Goal: Task Accomplishment & Management: Manage account settings

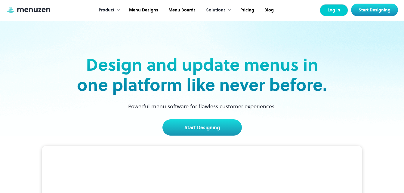
click at [331, 10] on link "Log In" at bounding box center [333, 10] width 28 height 12
click at [330, 8] on link "Log In" at bounding box center [333, 10] width 28 height 12
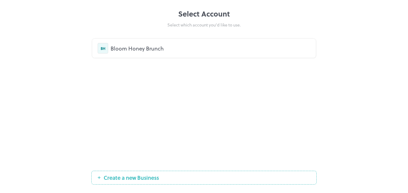
click at [159, 51] on div "Bloom Honey Brunch" at bounding box center [211, 48] width 200 height 8
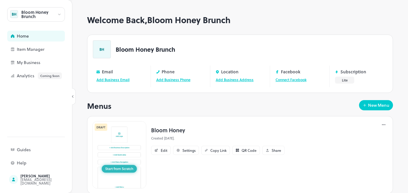
click at [60, 15] on icon at bounding box center [59, 14] width 5 height 4
click at [60, 15] on div at bounding box center [204, 96] width 408 height 193
click at [35, 51] on div "Item Manager" at bounding box center [47, 49] width 60 height 4
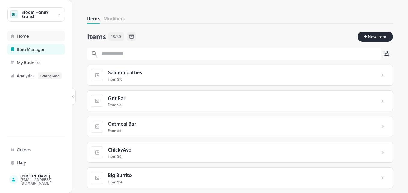
click at [34, 36] on div "Home" at bounding box center [47, 36] width 60 height 4
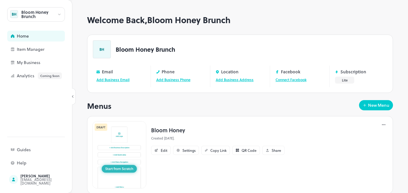
scroll to position [15, 0]
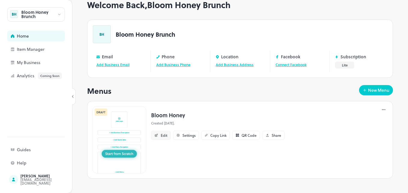
click at [165, 134] on div "Edit" at bounding box center [164, 135] width 7 height 4
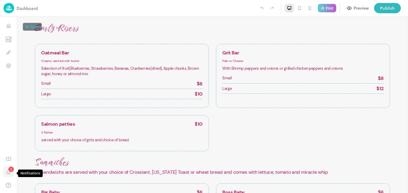
click at [12, 172] on div "1" at bounding box center [8, 172] width 11 height 13
click at [8, 26] on icon "Items" at bounding box center [9, 25] width 4 height 2
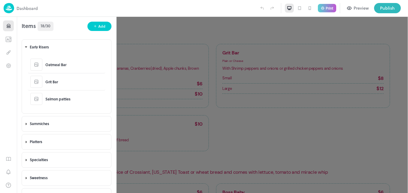
scroll to position [48, 0]
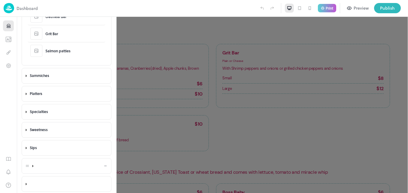
click at [74, 169] on div at bounding box center [72, 166] width 74 height 14
click at [65, 180] on icon "button" at bounding box center [66, 182] width 5 height 5
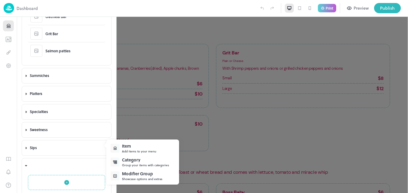
click at [128, 164] on div "Group your items with categories" at bounding box center [145, 165] width 47 height 5
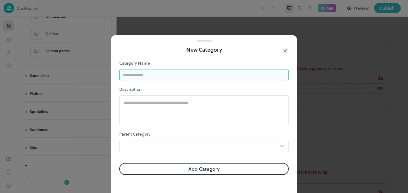
click at [166, 77] on input "text" at bounding box center [203, 75] width 169 height 12
type input "*"
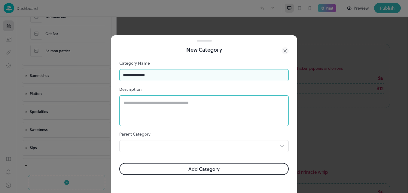
type input "**********"
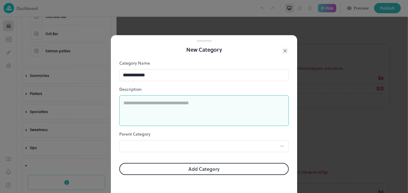
click at [156, 103] on textarea at bounding box center [204, 110] width 161 height 21
type textarea "**********"
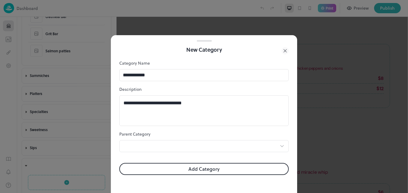
click at [198, 167] on button "Add Category" at bounding box center [203, 169] width 169 height 12
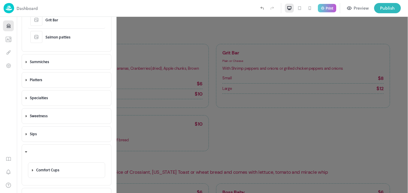
scroll to position [74, 0]
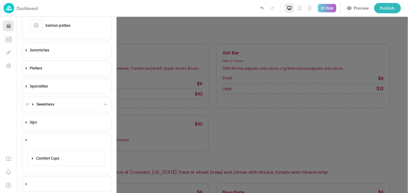
drag, startPoint x: 104, startPoint y: 140, endPoint x: 94, endPoint y: 99, distance: 42.6
click at [94, 99] on div "Early Risers Oatmeal Bar Grit Bar Salmon patties Sammiches Big Baby Boss Baby T…" at bounding box center [66, 77] width 99 height 231
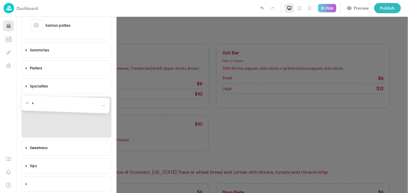
drag, startPoint x: 26, startPoint y: 142, endPoint x: 27, endPoint y: 109, distance: 33.1
click at [27, 109] on body "**********" at bounding box center [204, 96] width 408 height 193
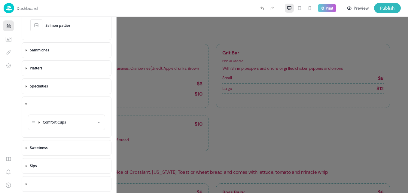
click at [97, 123] on icon at bounding box center [99, 122] width 4 height 4
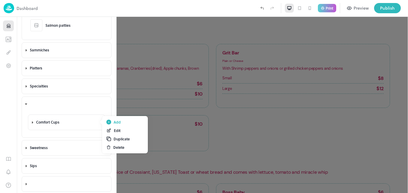
click at [118, 124] on div "Add" at bounding box center [117, 121] width 7 height 5
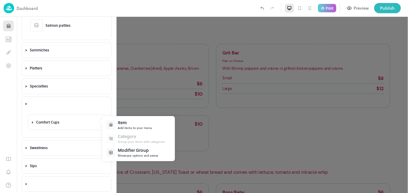
click at [123, 126] on div "Add items to your menu" at bounding box center [135, 128] width 34 height 5
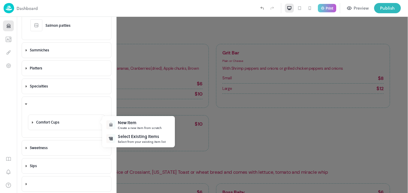
click at [123, 126] on div "Create a new item from scratch" at bounding box center [140, 128] width 44 height 5
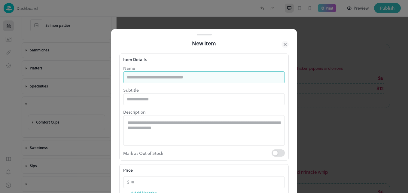
click at [142, 77] on input "text" at bounding box center [204, 77] width 162 height 12
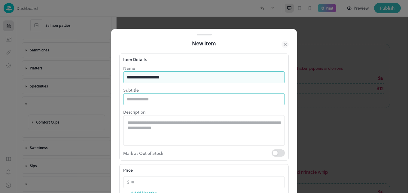
type input "**********"
click at [128, 102] on input "text" at bounding box center [204, 99] width 162 height 12
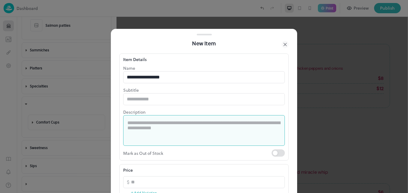
click at [130, 121] on textarea at bounding box center [203, 130] width 153 height 21
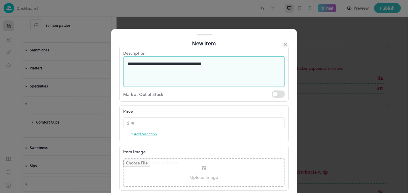
scroll to position [62, 0]
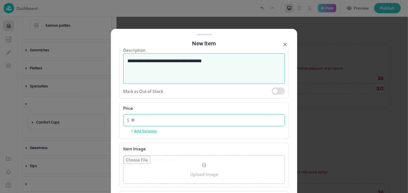
type textarea "**********"
click at [146, 122] on input "number" at bounding box center [208, 120] width 154 height 12
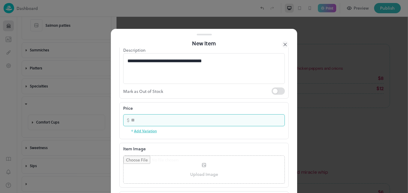
click at [152, 135] on button "Add Variation" at bounding box center [143, 130] width 26 height 9
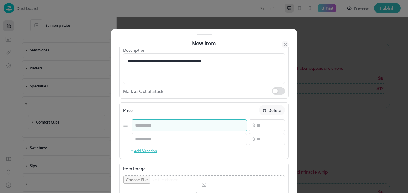
click at [150, 127] on input "text" at bounding box center [189, 125] width 115 height 12
type input "*****"
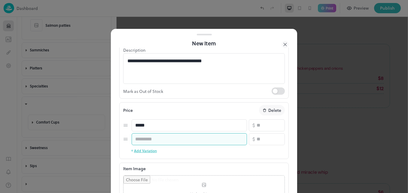
click at [151, 142] on input "text" at bounding box center [189, 139] width 115 height 12
type input "*****"
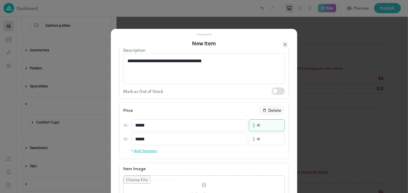
click at [257, 126] on input "number" at bounding box center [271, 125] width 28 height 12
type input "*"
click at [258, 141] on input "number" at bounding box center [271, 139] width 28 height 12
type input "**"
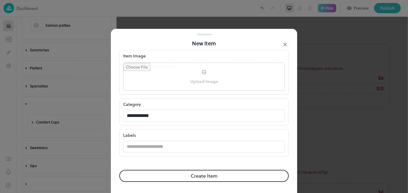
scroll to position [175, 0]
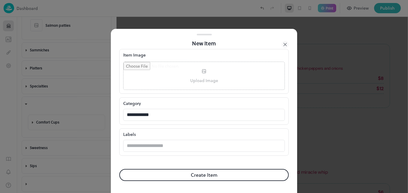
click at [203, 177] on button "Create Item" at bounding box center [203, 175] width 169 height 12
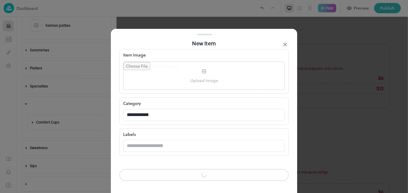
scroll to position [175, 0]
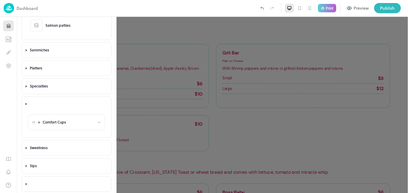
click at [98, 122] on icon at bounding box center [99, 122] width 4 height 4
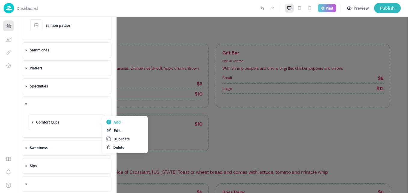
click at [114, 124] on div "Add" at bounding box center [117, 121] width 7 height 5
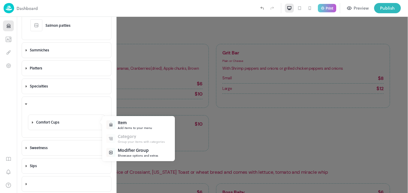
click at [124, 125] on div "Item" at bounding box center [135, 122] width 34 height 6
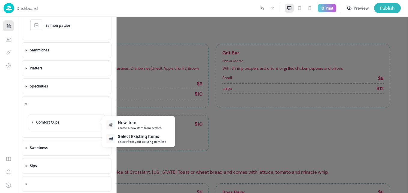
click at [124, 125] on div "New Item" at bounding box center [140, 122] width 44 height 6
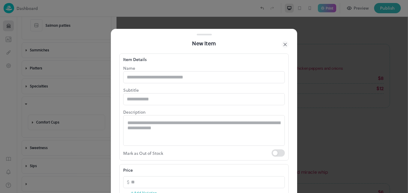
type input "**********"
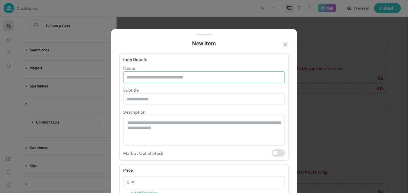
click at [146, 80] on input "text" at bounding box center [204, 77] width 162 height 12
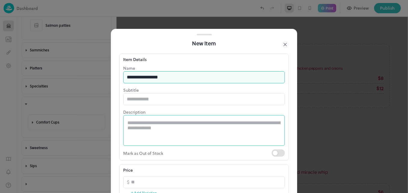
type input "**********"
click at [146, 123] on textarea at bounding box center [203, 130] width 153 height 21
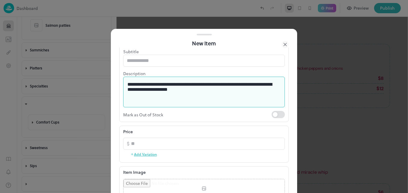
scroll to position [57, 0]
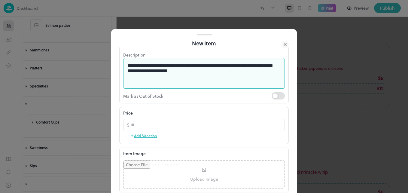
type textarea "**********"
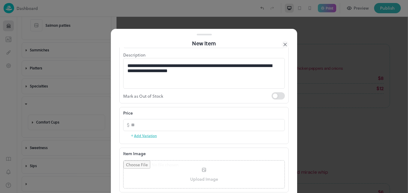
click at [144, 135] on button "Add Variation" at bounding box center [143, 135] width 26 height 9
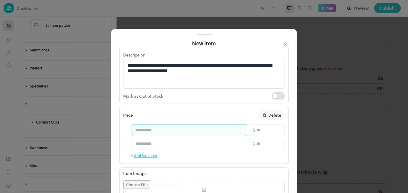
click at [148, 134] on input "text" at bounding box center [189, 130] width 115 height 12
type input "*****"
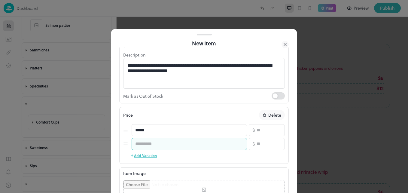
click at [154, 143] on input "text" at bounding box center [189, 144] width 115 height 12
type input "*****"
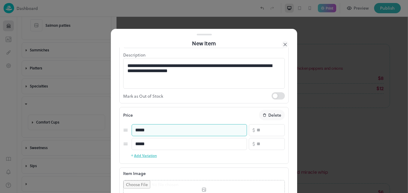
click at [136, 130] on input "*****" at bounding box center [189, 130] width 115 height 12
type input "*****"
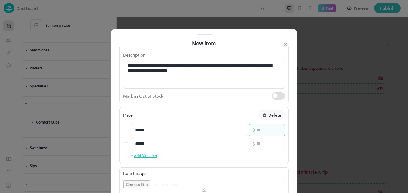
click at [257, 132] on input "number" at bounding box center [271, 130] width 28 height 12
type input "*"
click at [257, 143] on input "number" at bounding box center [271, 144] width 28 height 12
type input "**"
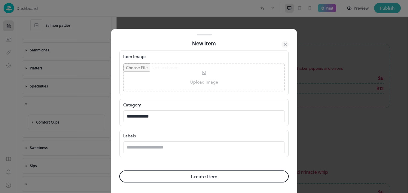
scroll to position [175, 0]
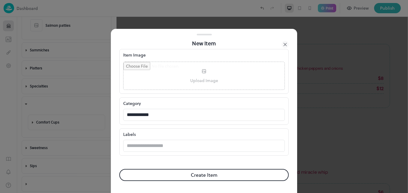
click at [199, 173] on button "Create Item" at bounding box center [203, 175] width 169 height 12
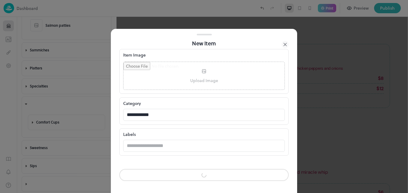
scroll to position [175, 0]
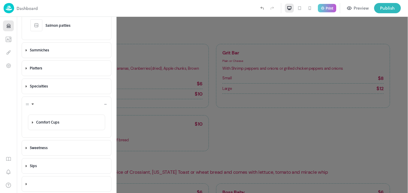
click at [31, 103] on icon at bounding box center [33, 104] width 4 height 4
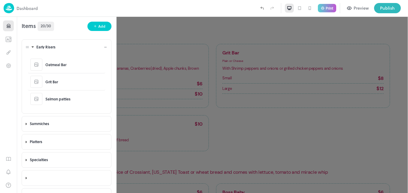
click at [26, 45] on div "Early Risers" at bounding box center [66, 47] width 89 height 15
click at [34, 48] on icon at bounding box center [33, 47] width 4 height 4
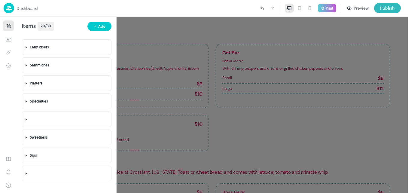
click at [75, 26] on div "Items 20/30 Add" at bounding box center [66, 24] width 99 height 14
click at [26, 120] on div at bounding box center [66, 119] width 89 height 15
click at [32, 119] on icon at bounding box center [33, 119] width 4 height 4
click at [32, 119] on icon at bounding box center [33, 119] width 2 height 1
click at [47, 52] on div "Early Risers" at bounding box center [72, 47] width 74 height 14
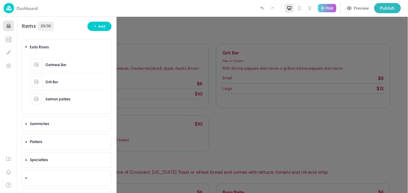
click at [147, 53] on div at bounding box center [204, 96] width 408 height 193
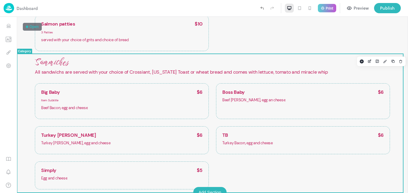
scroll to position [112, 0]
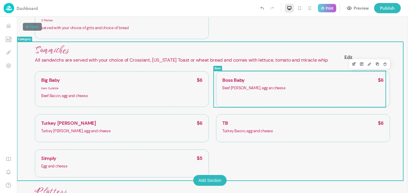
click at [352, 64] on icon "Edit" at bounding box center [354, 64] width 5 height 4
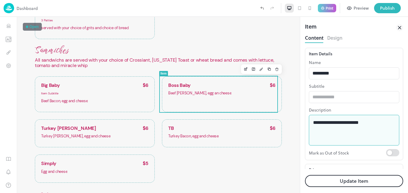
click at [335, 122] on textarea "**********" at bounding box center [352, 130] width 78 height 21
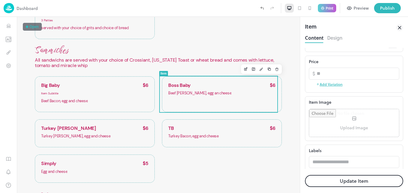
scroll to position [111, 0]
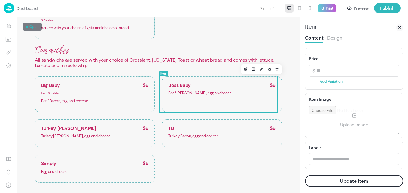
type textarea "**********"
click at [384, 178] on button "Update Item" at bounding box center [354, 181] width 98 height 12
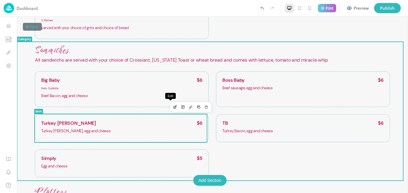
click at [173, 108] on icon "Edit" at bounding box center [175, 107] width 5 height 4
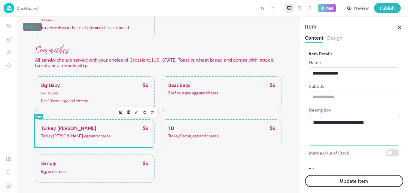
click at [339, 123] on textarea "**********" at bounding box center [352, 130] width 78 height 21
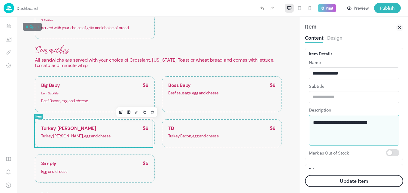
type textarea "**********"
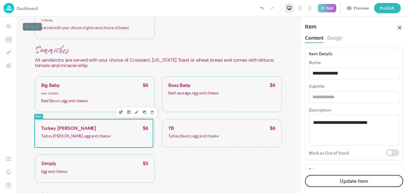
click at [362, 181] on button "Update Item" at bounding box center [354, 181] width 98 height 12
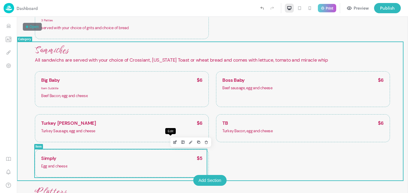
click at [173, 142] on icon "Edit" at bounding box center [175, 142] width 5 height 4
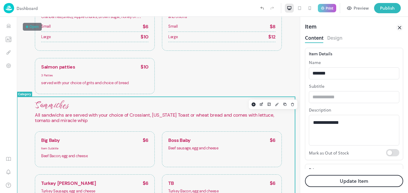
scroll to position [56, 0]
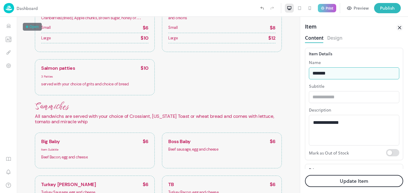
click at [333, 75] on input "******" at bounding box center [354, 73] width 90 height 12
type input "**********"
click at [350, 185] on button "Update Item" at bounding box center [354, 181] width 98 height 12
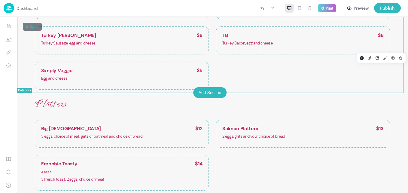
scroll to position [236, 0]
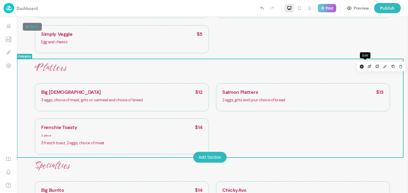
click at [368, 66] on icon "Edit" at bounding box center [370, 66] width 5 height 4
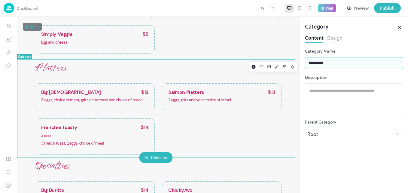
click at [364, 66] on input "********" at bounding box center [354, 63] width 98 height 12
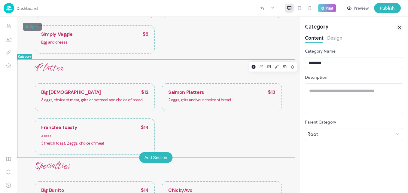
click at [356, 163] on div "Category Name ******* ​ Description * ​ Parent Category Root **** ​" at bounding box center [354, 120] width 98 height 145
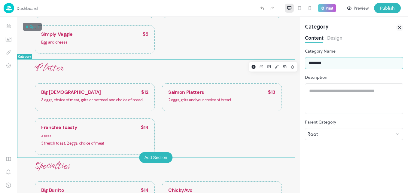
click at [345, 62] on input "*******" at bounding box center [354, 63] width 98 height 12
type input "********"
click at [399, 27] on icon at bounding box center [399, 27] width 7 height 7
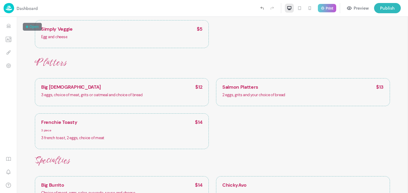
scroll to position [236, 0]
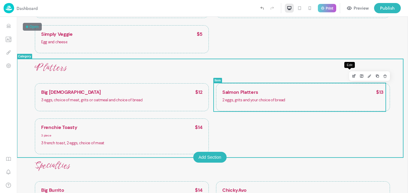
click at [352, 77] on icon "Edit" at bounding box center [354, 76] width 5 height 4
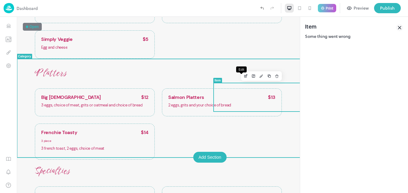
scroll to position [241, 0]
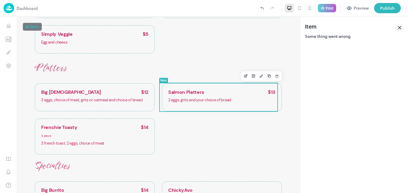
click at [398, 27] on icon at bounding box center [399, 27] width 7 height 7
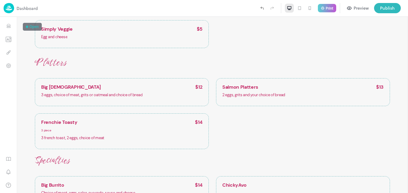
scroll to position [236, 0]
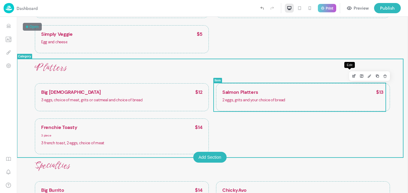
click at [352, 78] on icon "Edit" at bounding box center [354, 76] width 5 height 4
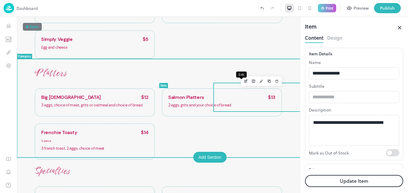
scroll to position [241, 0]
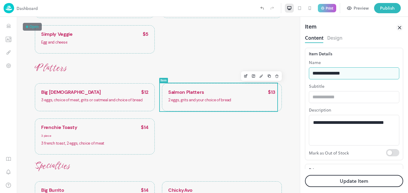
click at [364, 76] on input "**********" at bounding box center [354, 73] width 90 height 12
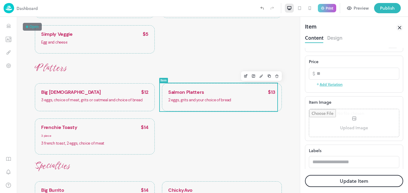
scroll to position [111, 0]
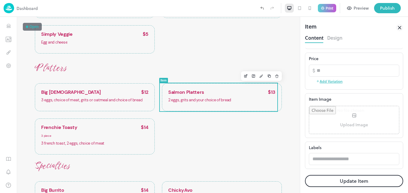
type input "**********"
click at [361, 180] on button "Update Item" at bounding box center [354, 181] width 98 height 12
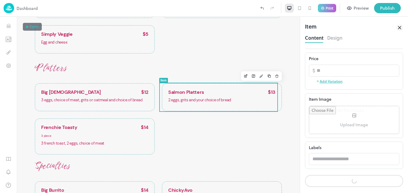
scroll to position [111, 0]
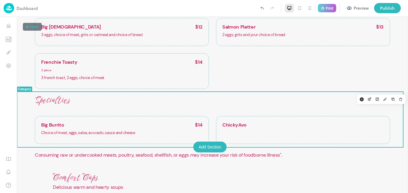
scroll to position [308, 0]
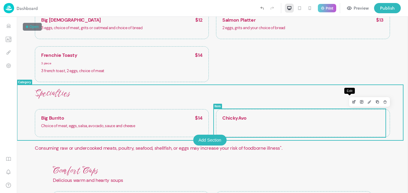
click at [352, 103] on icon "Edit" at bounding box center [354, 102] width 5 height 4
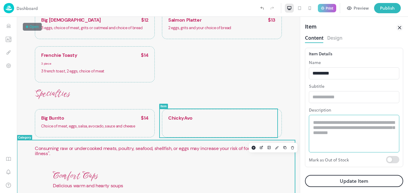
click at [320, 126] on textarea at bounding box center [354, 134] width 82 height 28
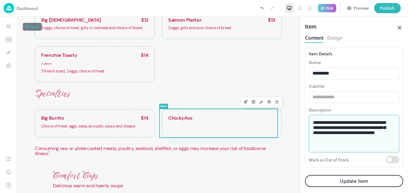
type textarea "**********"
click at [345, 180] on button "Update Item" at bounding box center [354, 181] width 98 height 12
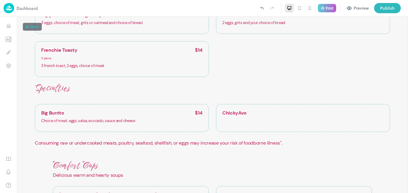
scroll to position [308, 0]
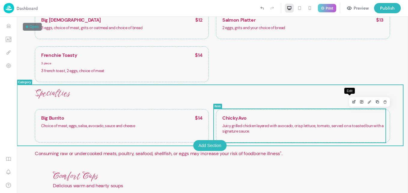
click at [352, 100] on icon "Edit" at bounding box center [354, 102] width 5 height 4
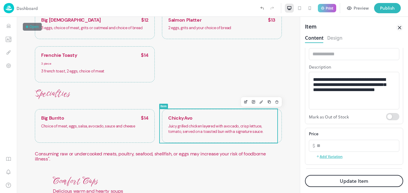
scroll to position [48, 0]
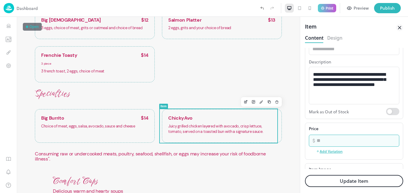
click at [361, 142] on input "number" at bounding box center [358, 141] width 83 height 12
type input "**"
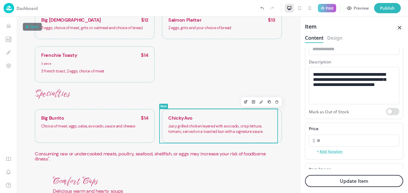
click at [373, 180] on button "Update Item" at bounding box center [354, 181] width 98 height 12
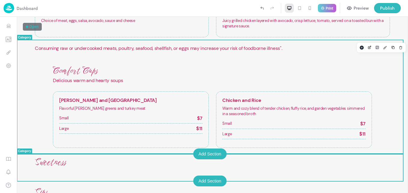
scroll to position [404, 0]
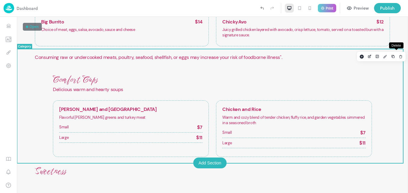
click at [399, 55] on icon "Delete" at bounding box center [401, 56] width 4 height 4
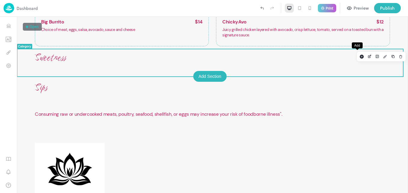
click at [360, 56] on rect "Add" at bounding box center [362, 57] width 4 height 4
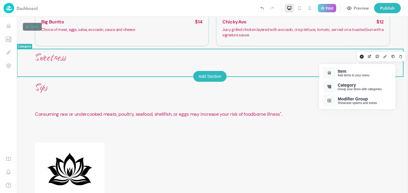
click at [346, 74] on div "Add items to your menu" at bounding box center [354, 75] width 32 height 3
click at [346, 74] on div "Create a new item from scratch" at bounding box center [359, 75] width 42 height 3
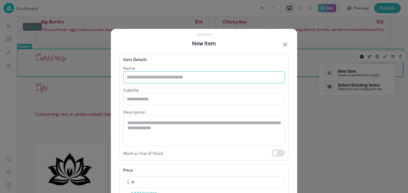
click at [260, 77] on input "text" at bounding box center [204, 77] width 162 height 12
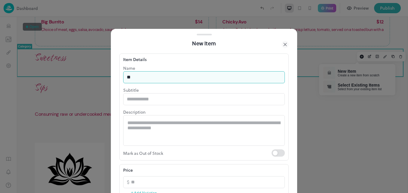
type input "*"
type input "**********"
click at [158, 138] on textarea at bounding box center [203, 130] width 153 height 21
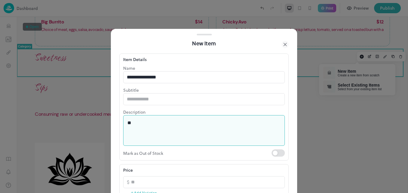
type textarea "*"
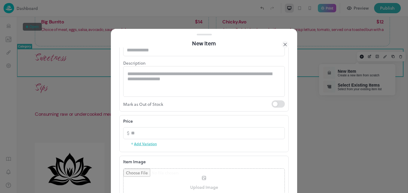
scroll to position [60, 0]
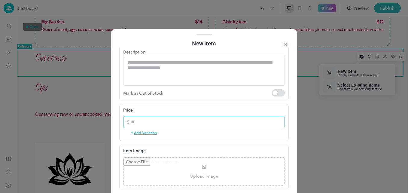
click at [153, 124] on input "number" at bounding box center [208, 122] width 154 height 12
type input "*"
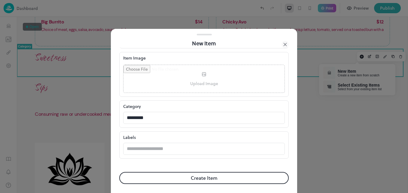
scroll to position [156, 0]
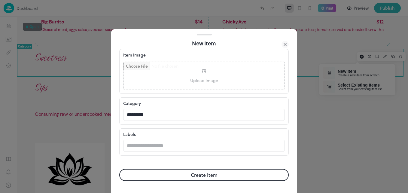
click at [212, 176] on button "Create Item" at bounding box center [203, 175] width 169 height 12
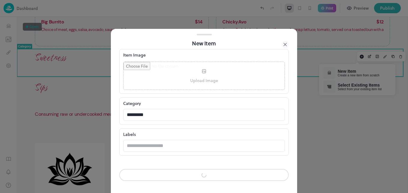
scroll to position [155, 0]
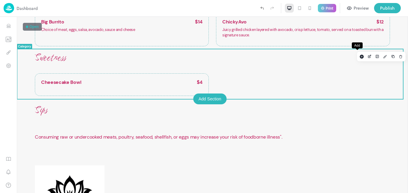
click at [360, 57] on rect "Add" at bounding box center [362, 57] width 4 height 4
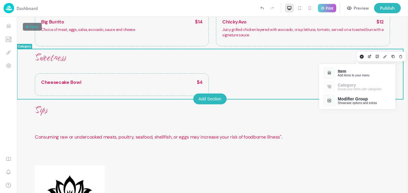
click at [342, 67] on div "Item Add items to your menu" at bounding box center [357, 73] width 73 height 14
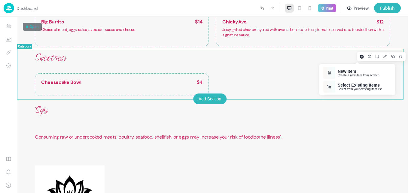
click at [343, 72] on div "New Item" at bounding box center [359, 71] width 42 height 5
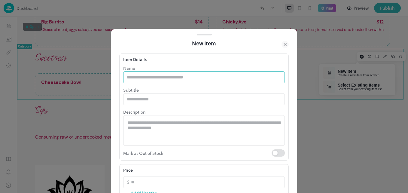
click at [239, 74] on input "text" at bounding box center [204, 77] width 162 height 12
type input "*"
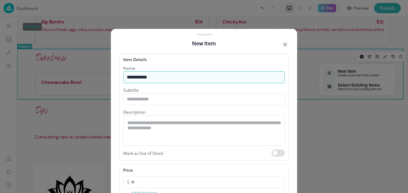
type input "**********"
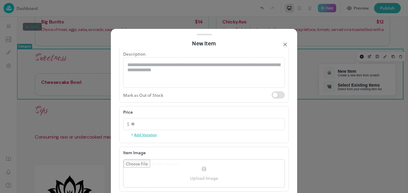
scroll to position [60, 0]
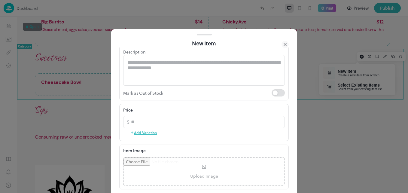
click at [146, 132] on button "Add Variation" at bounding box center [143, 132] width 26 height 9
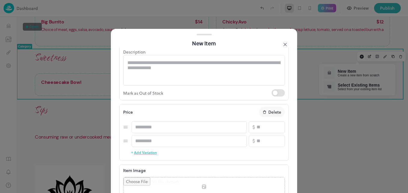
click at [145, 151] on button "Add Variation" at bounding box center [143, 152] width 26 height 9
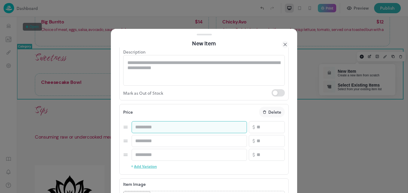
click at [156, 128] on input "text" at bounding box center [189, 127] width 115 height 12
type input "****"
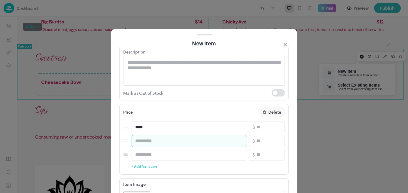
click at [151, 147] on input "text" at bounding box center [189, 141] width 115 height 12
type input "***"
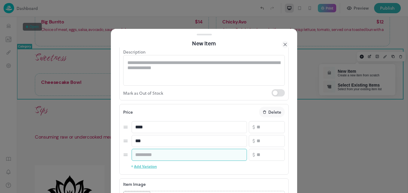
click at [148, 154] on input "text" at bounding box center [189, 155] width 115 height 12
type input "****"
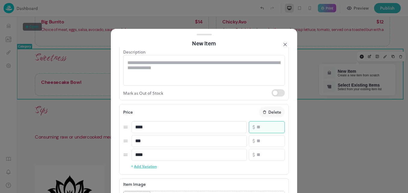
click at [259, 133] on input "number" at bounding box center [271, 127] width 28 height 12
type input "*"
click at [257, 139] on input "number" at bounding box center [271, 141] width 28 height 12
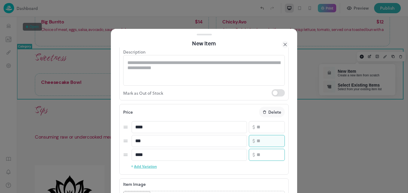
type input "*"
click at [257, 157] on input "number" at bounding box center [271, 155] width 28 height 12
type input "*"
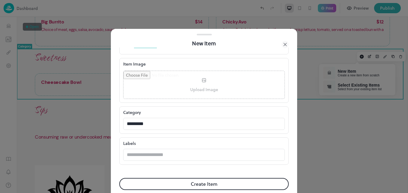
scroll to position [189, 0]
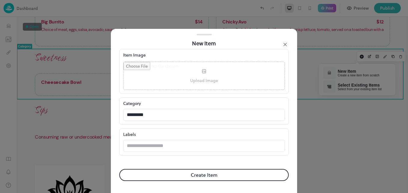
click at [228, 178] on button "Create Item" at bounding box center [203, 175] width 169 height 12
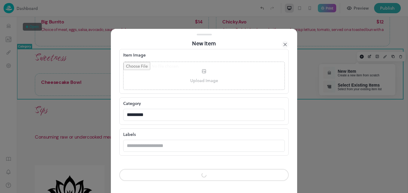
scroll to position [189, 0]
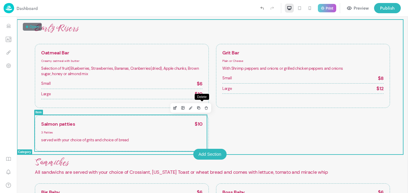
click at [204, 107] on icon "Delete" at bounding box center [206, 108] width 4 height 4
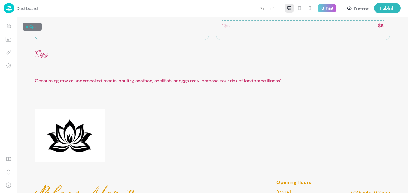
scroll to position [457, 0]
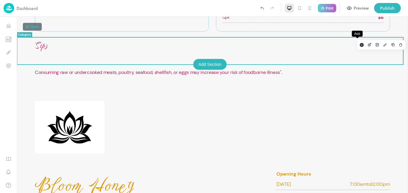
click at [360, 45] on rect "Add" at bounding box center [362, 45] width 4 height 4
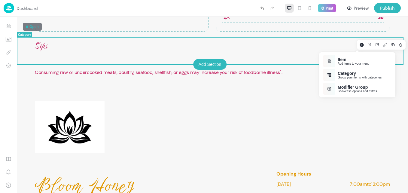
click at [338, 60] on div "Item" at bounding box center [354, 59] width 32 height 5
click at [338, 60] on div "New Item" at bounding box center [359, 59] width 42 height 5
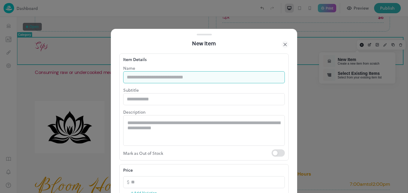
click at [192, 73] on input "text" at bounding box center [204, 77] width 162 height 12
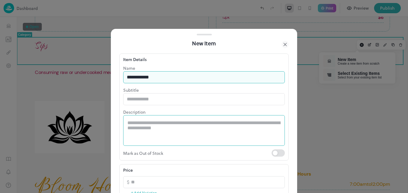
type input "**********"
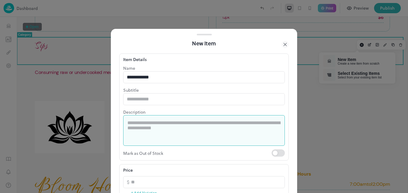
click at [160, 129] on textarea at bounding box center [203, 130] width 153 height 21
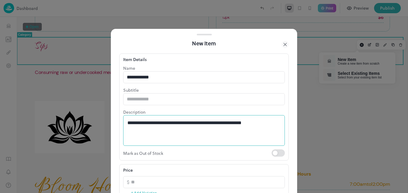
click at [126, 125] on div "**********" at bounding box center [204, 130] width 162 height 31
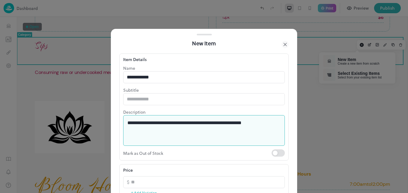
click at [128, 124] on textarea "**********" at bounding box center [201, 130] width 149 height 21
type textarea "**********"
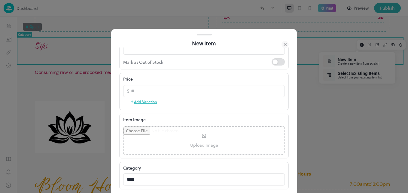
scroll to position [96, 0]
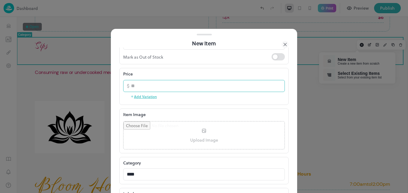
click at [187, 87] on input "number" at bounding box center [208, 86] width 154 height 12
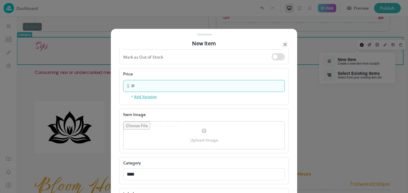
type input "*"
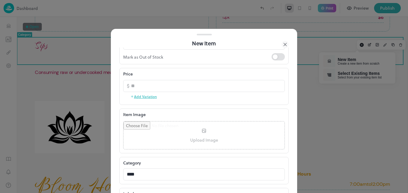
click at [152, 97] on button "Add Variation" at bounding box center [143, 96] width 26 height 9
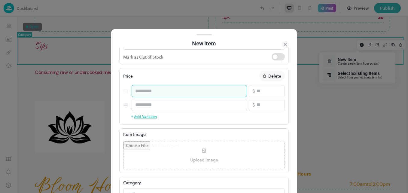
click at [152, 92] on input "text" at bounding box center [189, 91] width 115 height 12
type input "****"
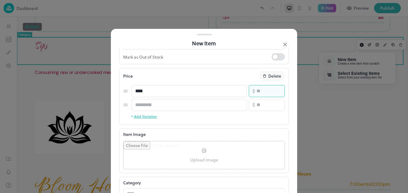
click at [267, 94] on input "number" at bounding box center [271, 91] width 28 height 12
type input "*"
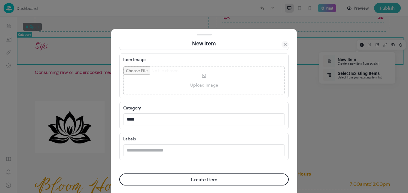
scroll to position [175, 0]
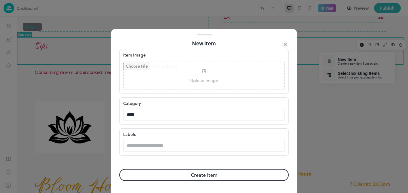
click at [218, 182] on form "**********" at bounding box center [203, 32] width 169 height 321
click at [204, 175] on button "Create Item" at bounding box center [203, 175] width 169 height 12
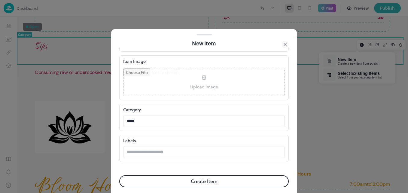
scroll to position [182, 0]
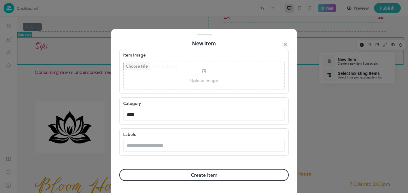
click at [200, 180] on button "Create Item" at bounding box center [203, 175] width 169 height 12
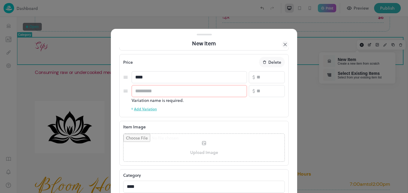
scroll to position [98, 0]
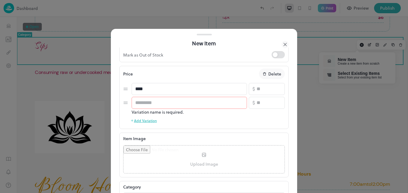
click at [268, 73] on p "Delete" at bounding box center [274, 74] width 13 height 6
click at [276, 102] on rect "button" at bounding box center [278, 103] width 5 height 5
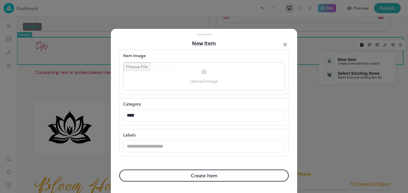
scroll to position [162, 0]
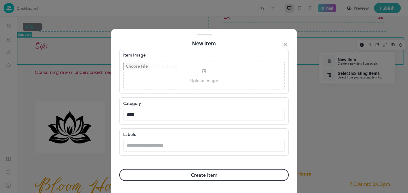
click at [209, 174] on button "Create Item" at bounding box center [203, 175] width 169 height 12
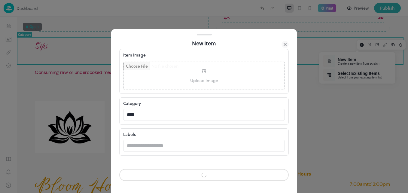
scroll to position [161, 0]
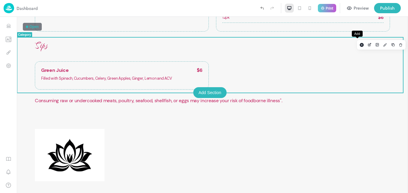
click at [360, 45] on rect "Add" at bounding box center [362, 45] width 4 height 4
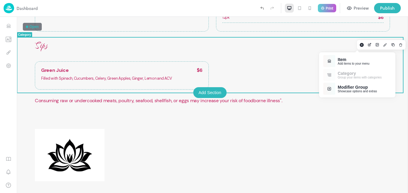
click at [344, 63] on div "Add items to your menu" at bounding box center [354, 63] width 32 height 3
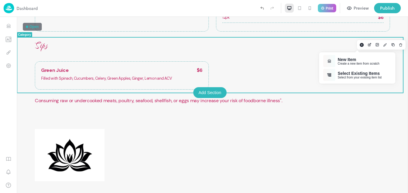
click at [365, 141] on div at bounding box center [212, 105] width 391 height 176
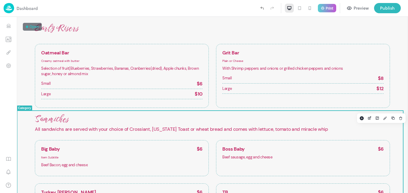
click at [403, 188] on div at bounding box center [403, 180] width 1 height 140
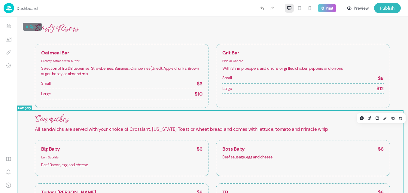
click at [403, 188] on div at bounding box center [403, 180] width 1 height 140
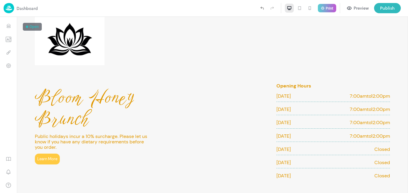
scroll to position [575, 0]
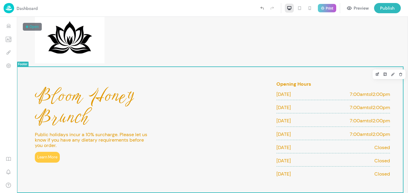
click at [37, 105] on span "Bloom Honey Brunch" at bounding box center [92, 106] width 114 height 43
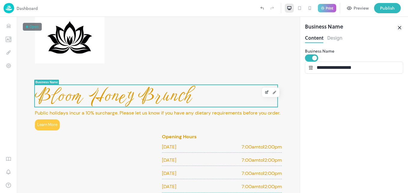
click at [399, 29] on icon at bounding box center [399, 27] width 7 height 7
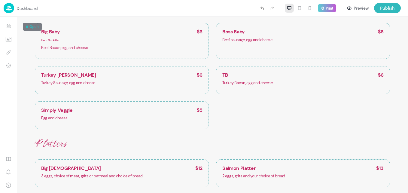
scroll to position [106, 0]
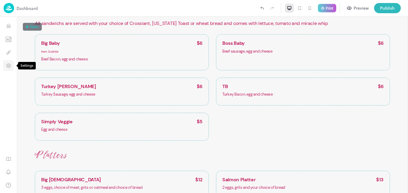
click at [6, 65] on icon "Settings" at bounding box center [9, 66] width 6 height 6
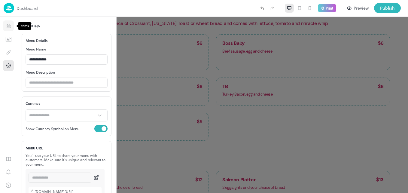
click at [8, 25] on icon "Items" at bounding box center [9, 26] width 6 height 6
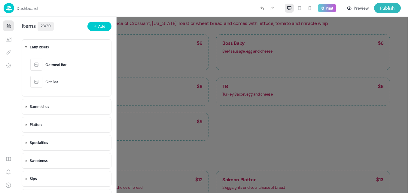
scroll to position [13, 0]
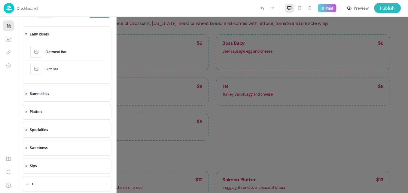
click at [39, 187] on div at bounding box center [72, 184] width 74 height 14
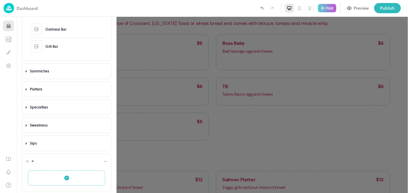
click at [32, 161] on icon at bounding box center [33, 161] width 2 height 1
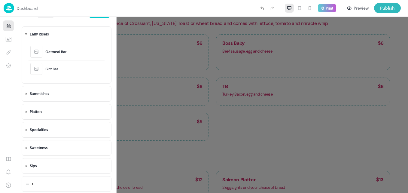
scroll to position [13, 0]
click at [32, 32] on icon at bounding box center [33, 34] width 4 height 4
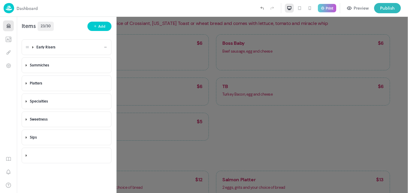
scroll to position [0, 0]
click at [99, 25] on div "Add" at bounding box center [101, 26] width 7 height 6
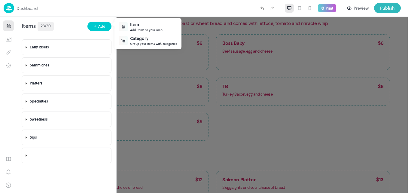
click at [137, 40] on div "Category" at bounding box center [153, 38] width 47 height 6
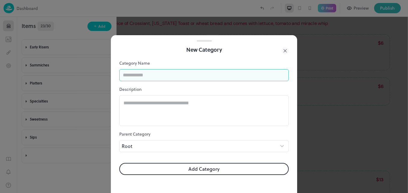
click at [191, 74] on input "text" at bounding box center [203, 75] width 169 height 12
type input "**********"
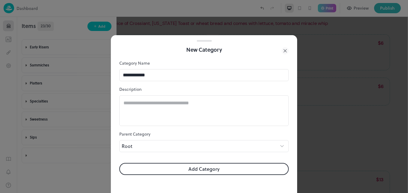
click at [230, 169] on button "Add Category" at bounding box center [203, 169] width 169 height 12
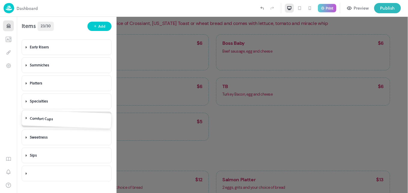
drag, startPoint x: 27, startPoint y: 173, endPoint x: 28, endPoint y: 122, distance: 51.1
click at [33, 119] on icon at bounding box center [32, 119] width 1 height 2
click at [64, 135] on icon "button" at bounding box center [66, 135] width 5 height 5
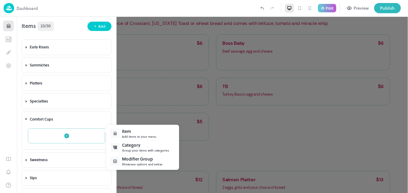
click at [136, 133] on div "Item" at bounding box center [139, 131] width 34 height 6
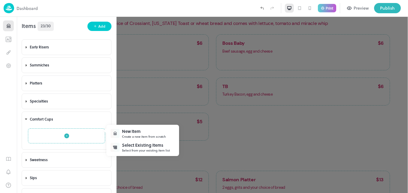
click at [136, 133] on div "New Item" at bounding box center [144, 131] width 44 height 6
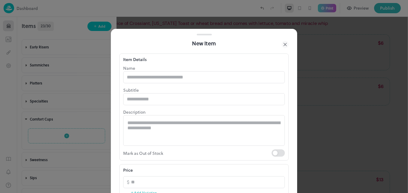
type input "**********"
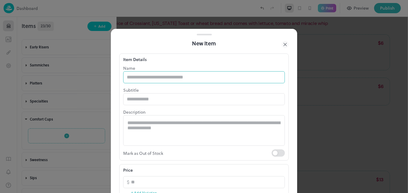
click at [168, 78] on input "text" at bounding box center [204, 77] width 162 height 12
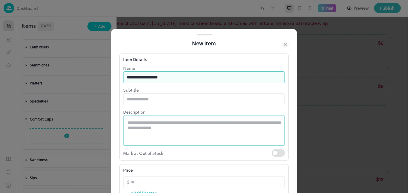
type input "**********"
click at [153, 120] on div "* ​" at bounding box center [204, 130] width 162 height 31
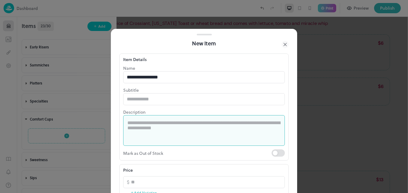
type textarea "*"
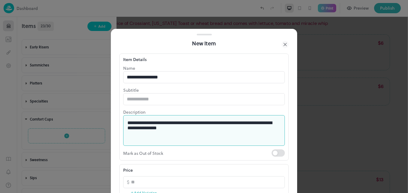
type textarea "**********"
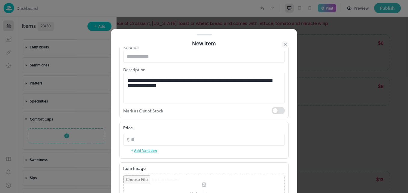
scroll to position [48, 0]
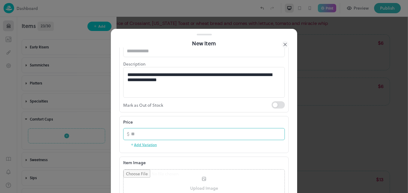
click at [168, 133] on input "number" at bounding box center [208, 134] width 154 height 12
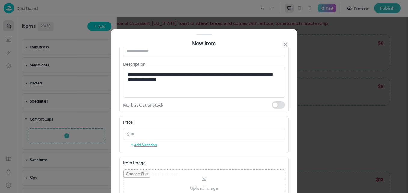
click at [142, 145] on button "Add Variation" at bounding box center [143, 144] width 26 height 9
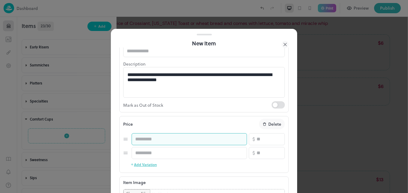
click at [149, 142] on input "text" at bounding box center [189, 139] width 115 height 12
type input "*****"
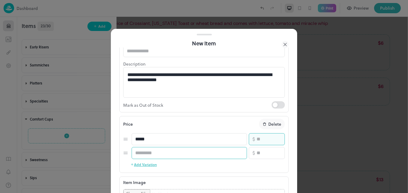
type input "*"
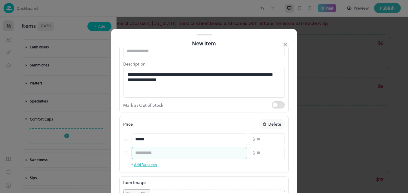
click at [140, 158] on input "text" at bounding box center [189, 153] width 115 height 12
type input "*****"
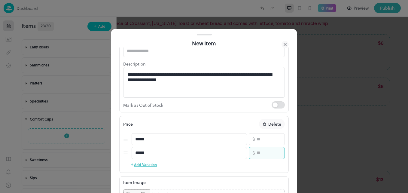
click at [258, 151] on input "number" at bounding box center [271, 153] width 28 height 12
type input "**"
click at [406, 190] on div at bounding box center [204, 96] width 408 height 193
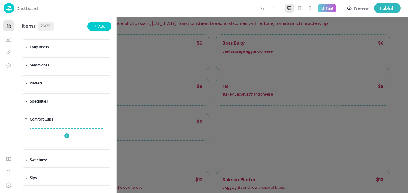
click at [67, 138] on icon "button" at bounding box center [66, 135] width 5 height 5
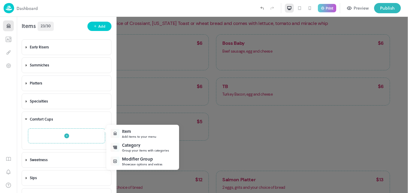
click at [137, 134] on div "Item" at bounding box center [139, 131] width 34 height 6
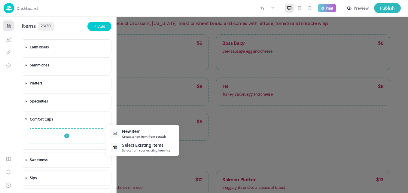
click at [137, 134] on div "New Item" at bounding box center [144, 131] width 44 height 6
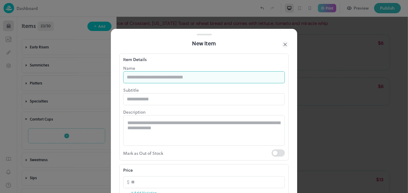
click at [157, 75] on input "text" at bounding box center [204, 77] width 162 height 12
type input "**********"
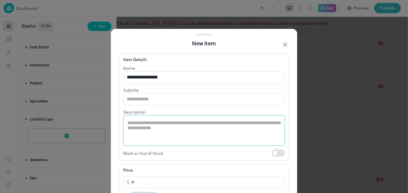
drag, startPoint x: 138, startPoint y: 114, endPoint x: 138, endPoint y: 120, distance: 6.9
click at [138, 120] on div "Description * ​" at bounding box center [204, 127] width 162 height 37
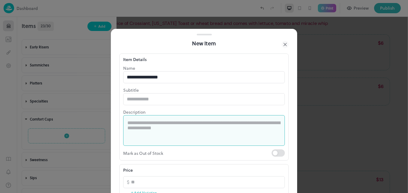
click at [138, 120] on textarea at bounding box center [203, 130] width 153 height 21
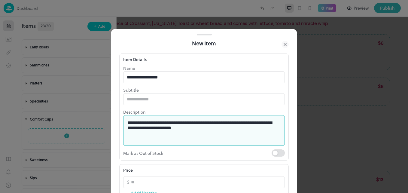
type textarea "**********"
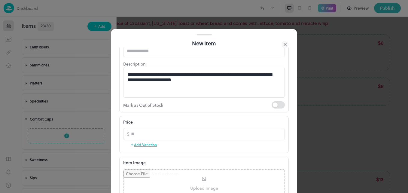
scroll to position [60, 0]
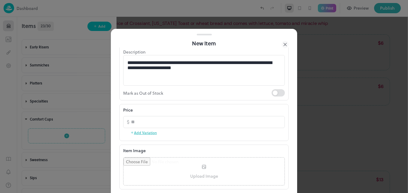
click at [145, 132] on button "Add Variation" at bounding box center [143, 132] width 26 height 9
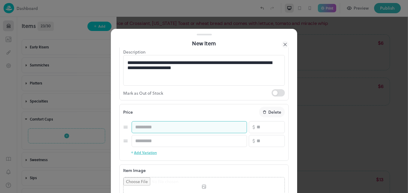
click at [149, 127] on input "text" at bounding box center [189, 127] width 115 height 12
type input "*****"
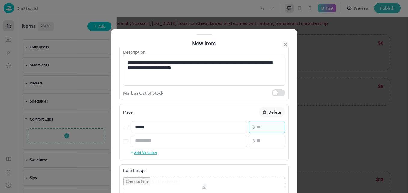
click at [257, 128] on input "number" at bounding box center [271, 127] width 28 height 12
type input "*"
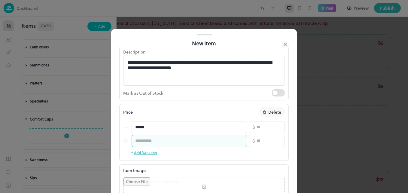
click at [203, 139] on input "text" at bounding box center [189, 141] width 115 height 12
type input "*****"
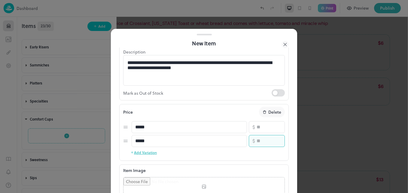
click at [257, 145] on input "number" at bounding box center [271, 141] width 28 height 12
type input "*"
type input "**"
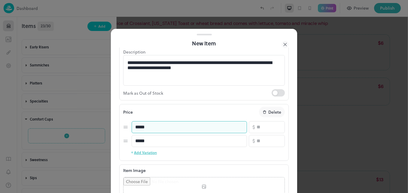
click at [137, 128] on input "*****" at bounding box center [189, 127] width 115 height 12
type input "*****"
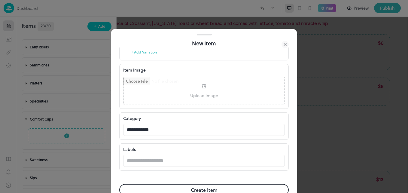
scroll to position [175, 0]
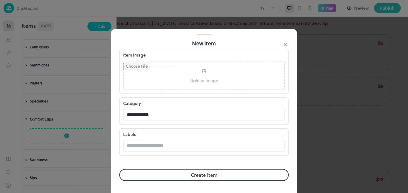
click at [203, 175] on button "Create Item" at bounding box center [203, 175] width 169 height 12
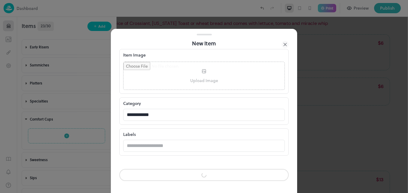
scroll to position [175, 0]
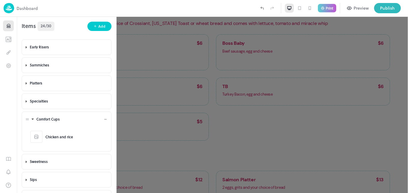
click at [105, 117] on div "Comfort Cups" at bounding box center [72, 119] width 74 height 14
click at [32, 119] on icon at bounding box center [32, 119] width 1 height 2
click at [105, 119] on icon at bounding box center [106, 119] width 4 height 4
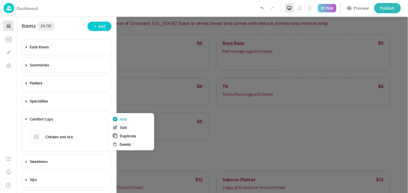
click at [118, 117] on div "Add" at bounding box center [131, 119] width 42 height 8
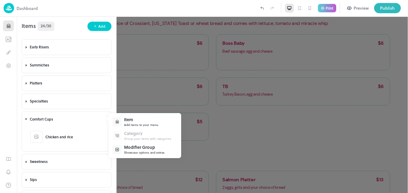
click at [128, 125] on div "Add items to your menu" at bounding box center [141, 125] width 34 height 5
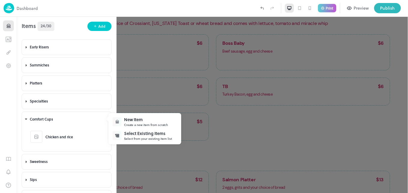
click at [127, 119] on div "New Item" at bounding box center [146, 119] width 44 height 6
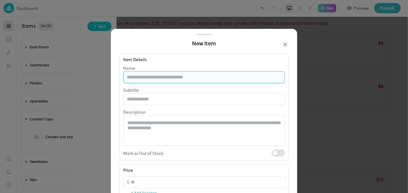
click at [141, 79] on input "text" at bounding box center [204, 77] width 162 height 12
type input "**********"
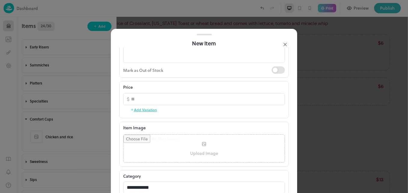
scroll to position [84, 0]
click at [146, 111] on button "Add Variation" at bounding box center [143, 108] width 26 height 9
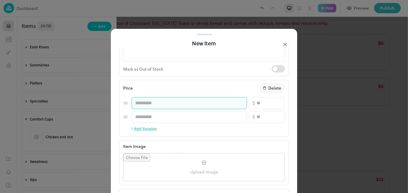
click at [151, 106] on input "text" at bounding box center [189, 103] width 115 height 12
type input "*****"
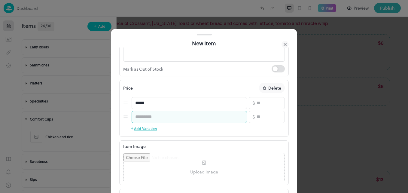
click at [151, 119] on input "text" at bounding box center [189, 117] width 115 height 12
type input "*****"
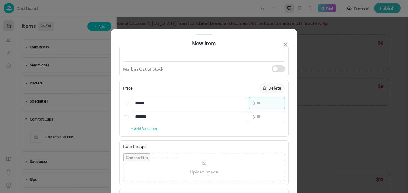
click at [258, 103] on input "number" at bounding box center [271, 103] width 28 height 12
type input "*"
click at [260, 117] on input "number" at bounding box center [271, 117] width 28 height 12
type input "**"
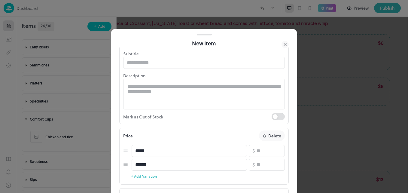
scroll to position [36, 0]
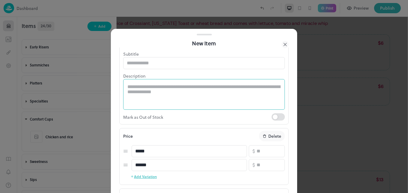
click at [226, 87] on textarea at bounding box center [203, 94] width 153 height 21
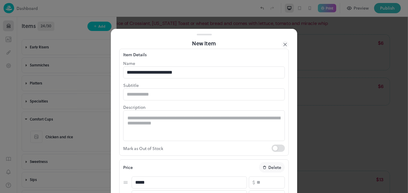
scroll to position [0, 0]
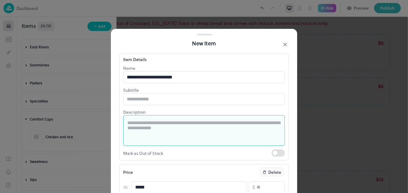
click at [161, 135] on textarea at bounding box center [203, 130] width 153 height 21
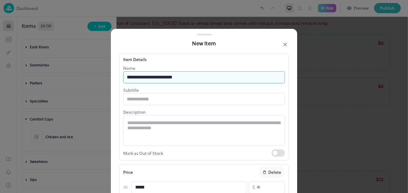
click at [160, 77] on input "**********" at bounding box center [204, 77] width 162 height 12
click at [173, 80] on input "**********" at bounding box center [204, 77] width 162 height 12
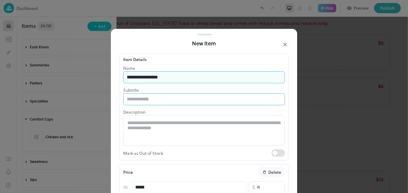
type input "**********"
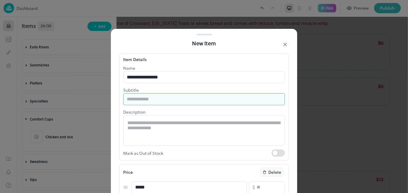
click at [163, 97] on input "text" at bounding box center [204, 99] width 162 height 12
click at [198, 101] on input "**********" at bounding box center [204, 99] width 162 height 12
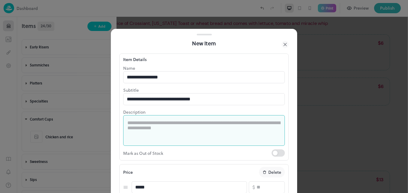
click at [199, 125] on textarea at bounding box center [203, 130] width 153 height 21
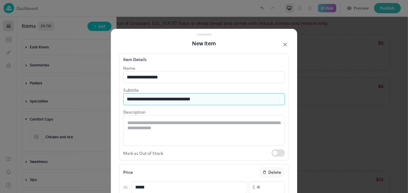
click at [230, 100] on input "**********" at bounding box center [204, 99] width 162 height 12
type input "*"
type input "**********"
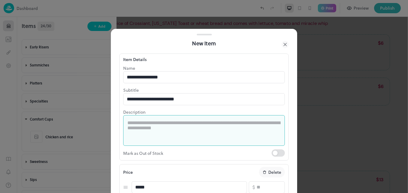
click at [202, 135] on textarea at bounding box center [203, 130] width 153 height 21
type textarea "**********"
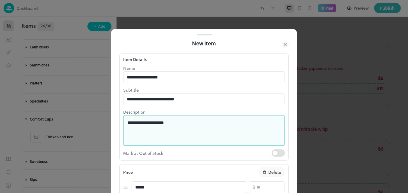
scroll to position [106, 0]
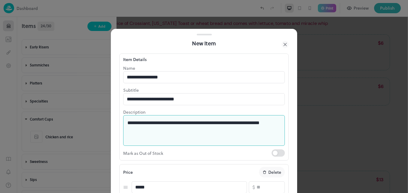
click at [274, 124] on textarea "**********" at bounding box center [201, 130] width 149 height 21
type textarea "**********"
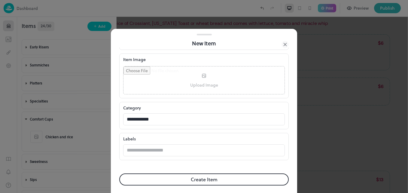
scroll to position [175, 0]
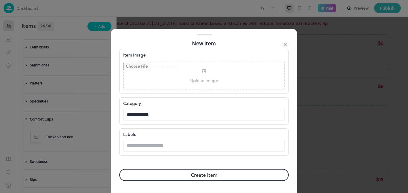
click at [235, 177] on button "Create Item" at bounding box center [203, 175] width 169 height 12
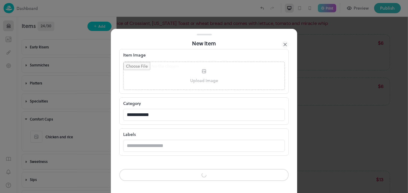
scroll to position [175, 0]
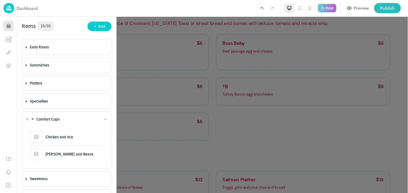
click at [31, 120] on icon at bounding box center [33, 119] width 4 height 4
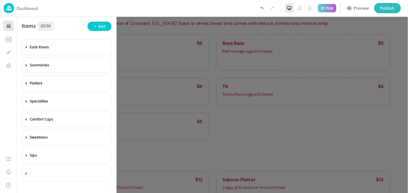
click at [265, 108] on div at bounding box center [204, 96] width 408 height 193
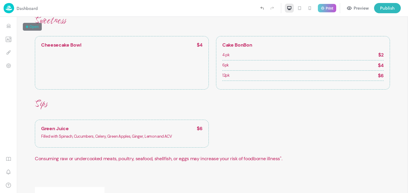
scroll to position [494, 0]
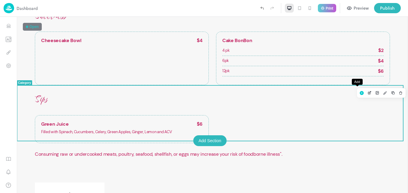
click at [360, 92] on rect "Add" at bounding box center [362, 93] width 4 height 4
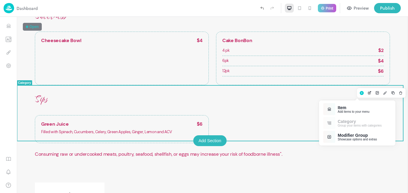
click at [335, 107] on div "Item Add items to your menu" at bounding box center [357, 109] width 73 height 14
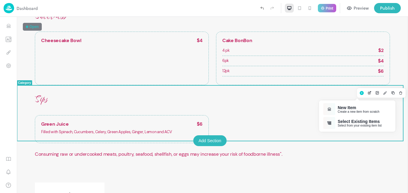
click at [349, 107] on div "New Item" at bounding box center [359, 107] width 42 height 5
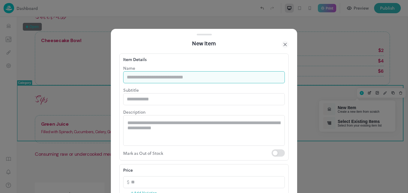
click at [231, 78] on input "text" at bounding box center [204, 77] width 162 height 12
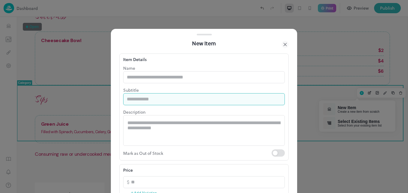
click at [237, 104] on input "text" at bounding box center [204, 99] width 162 height 12
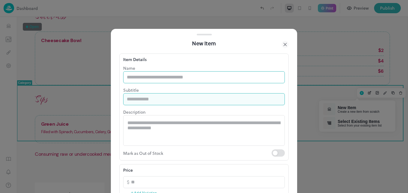
click at [223, 74] on input "text" at bounding box center [204, 77] width 162 height 12
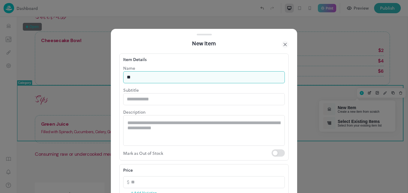
type input "*"
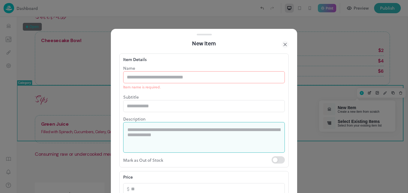
click at [192, 129] on textarea at bounding box center [203, 137] width 153 height 21
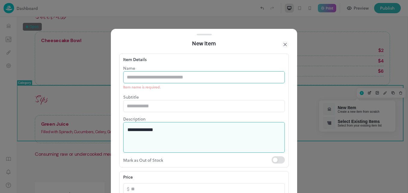
type textarea "**********"
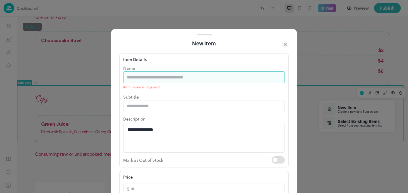
click at [183, 72] on input "text" at bounding box center [204, 77] width 162 height 12
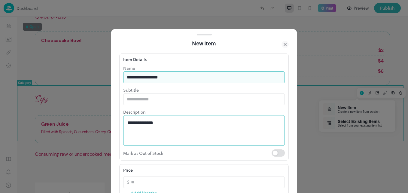
type input "**********"
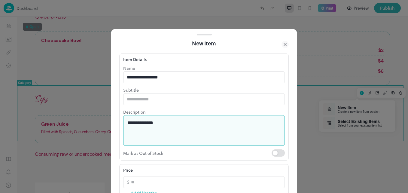
click at [177, 124] on textarea "**********" at bounding box center [201, 130] width 149 height 21
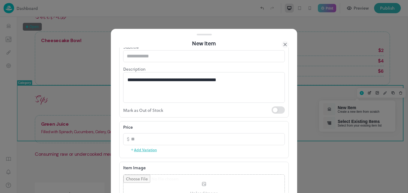
scroll to position [48, 0]
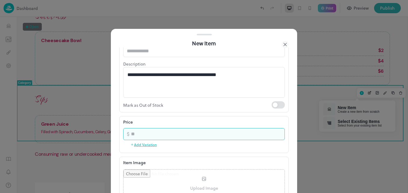
click at [184, 132] on input "number" at bounding box center [208, 134] width 154 height 12
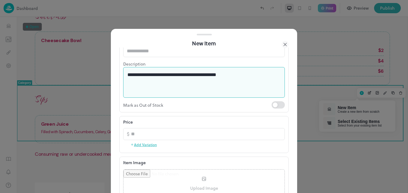
click at [251, 78] on textarea "**********" at bounding box center [201, 82] width 149 height 21
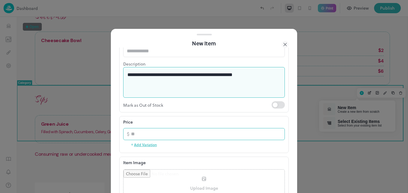
type textarea "**********"
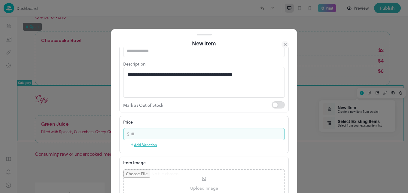
click at [209, 133] on input "number" at bounding box center [208, 134] width 154 height 12
type input "**"
click at [150, 144] on button "Add Variation" at bounding box center [143, 144] width 26 height 9
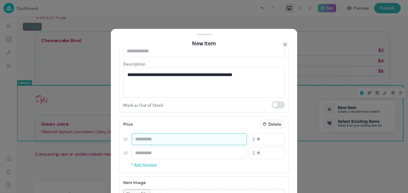
click at [152, 140] on input "text" at bounding box center [189, 139] width 115 height 12
type input "****"
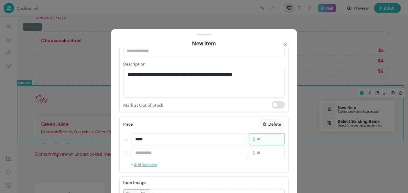
click at [260, 141] on input "**" at bounding box center [271, 139] width 28 height 12
type input "*"
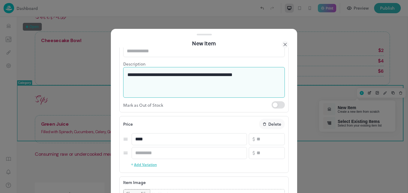
click at [255, 77] on textarea "**********" at bounding box center [201, 82] width 149 height 21
type textarea "**********"
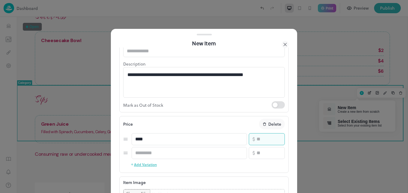
click at [257, 138] on input "number" at bounding box center [271, 139] width 28 height 12
type input "*"
click at [273, 124] on p "Delete" at bounding box center [274, 124] width 13 height 6
click at [276, 152] on rect "button" at bounding box center [278, 153] width 5 height 5
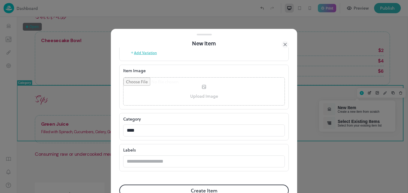
scroll to position [156, 0]
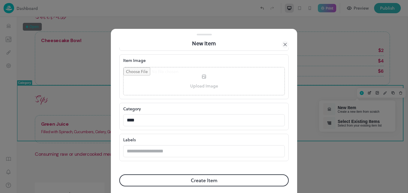
click at [197, 181] on button "Create Item" at bounding box center [203, 180] width 169 height 12
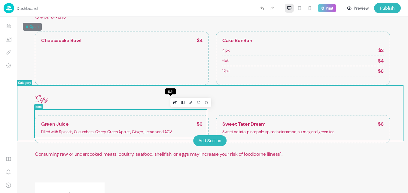
click at [175, 102] on icon "Edit" at bounding box center [176, 102] width 2 height 2
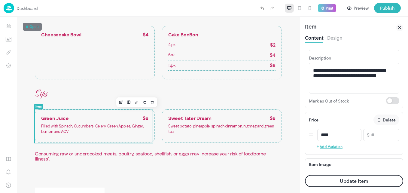
scroll to position [64, 0]
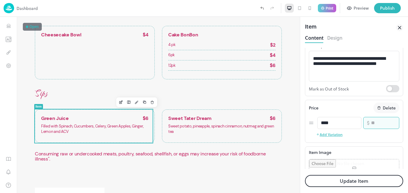
click at [374, 126] on input "*" at bounding box center [385, 123] width 28 height 12
type input "*"
click at [353, 180] on button "Update Item" at bounding box center [354, 181] width 98 height 12
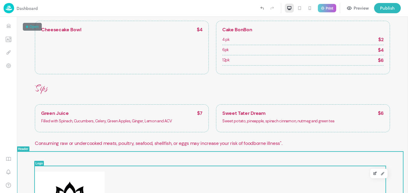
scroll to position [494, 0]
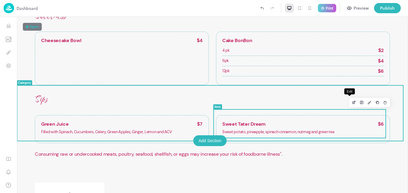
click at [352, 102] on icon "Edit" at bounding box center [354, 102] width 5 height 4
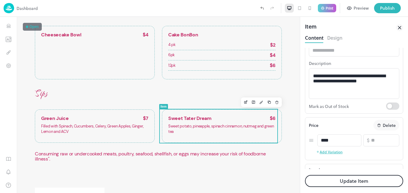
scroll to position [48, 0]
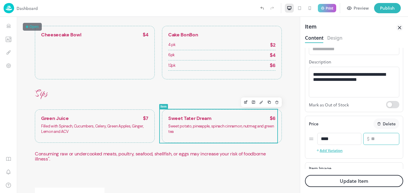
click at [384, 141] on input "*" at bounding box center [385, 139] width 28 height 12
type input "*"
click at [345, 181] on button "Update Item" at bounding box center [354, 181] width 98 height 12
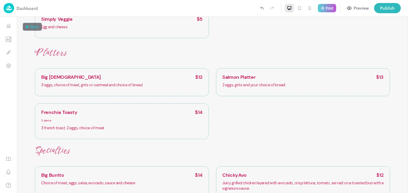
scroll to position [220, 0]
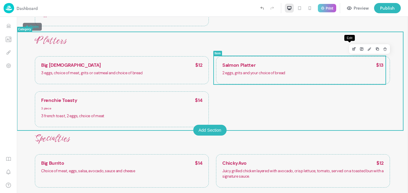
click at [350, 46] on button "Edit" at bounding box center [354, 49] width 8 height 8
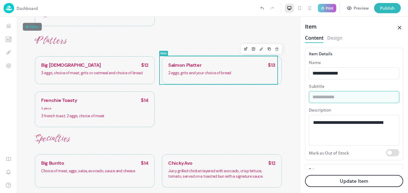
click at [327, 99] on input "text" at bounding box center [354, 97] width 90 height 12
type input "*********"
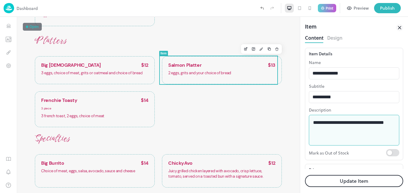
click at [347, 180] on button "Update Item" at bounding box center [354, 181] width 98 height 12
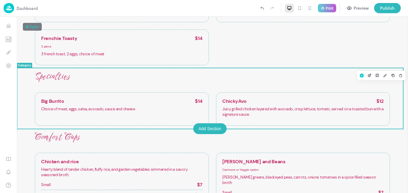
scroll to position [292, 0]
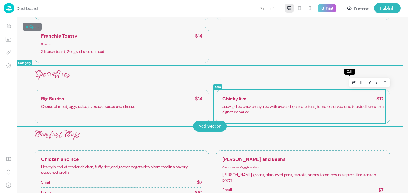
click at [352, 84] on icon "Edit" at bounding box center [353, 83] width 2 height 2
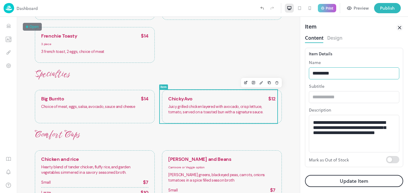
click at [348, 77] on input "*********" at bounding box center [354, 73] width 90 height 12
type input "**********"
click at [352, 181] on button "Update Item" at bounding box center [354, 181] width 98 height 12
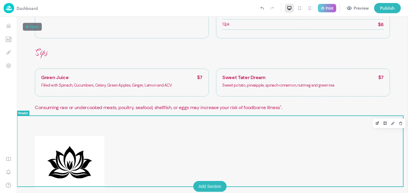
scroll to position [548, 0]
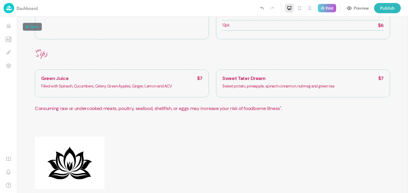
click at [358, 9] on div "Preview" at bounding box center [361, 8] width 15 height 7
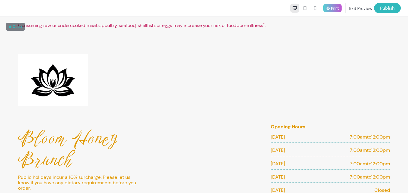
scroll to position [620, 0]
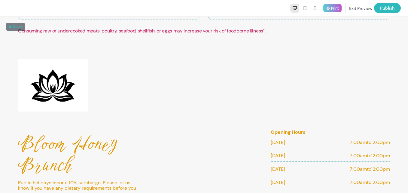
click at [357, 5] on button "Exit Preview" at bounding box center [360, 8] width 23 height 10
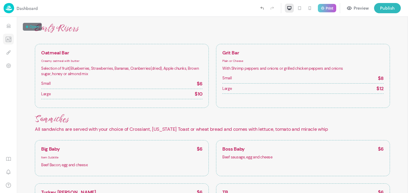
click at [8, 39] on icon "Templates" at bounding box center [8, 39] width 1 height 0
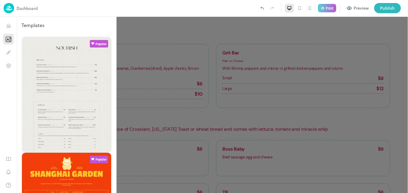
click at [8, 39] on icon "Templates" at bounding box center [8, 39] width 1 height 0
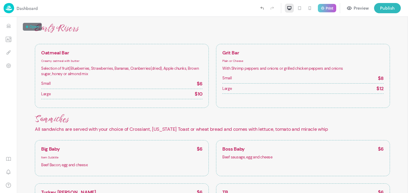
click at [59, 32] on p "Early Risers" at bounding box center [212, 28] width 355 height 10
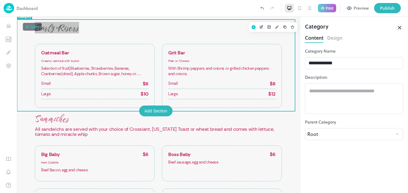
click at [406, 20] on div "**********" at bounding box center [354, 105] width 108 height 176
click at [59, 29] on p "Early Risers" at bounding box center [158, 28] width 247 height 10
drag, startPoint x: 425, startPoint y: 34, endPoint x: 229, endPoint y: 26, distance: 195.5
click at [229, 26] on p "Early Risers" at bounding box center [158, 28] width 247 height 10
click at [276, 28] on icon "Design" at bounding box center [276, 27] width 1 height 1
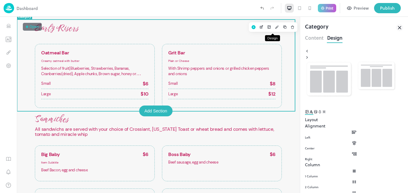
click at [314, 114] on icon "Font" at bounding box center [311, 112] width 5 height 4
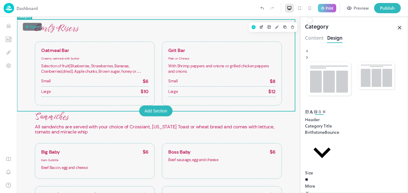
type input "**"
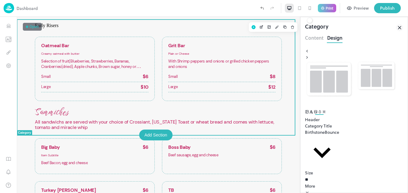
type input "**"
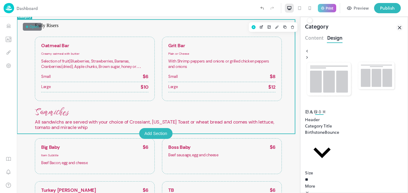
type input "**"
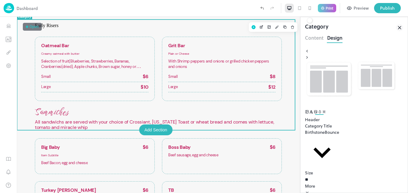
type input "**"
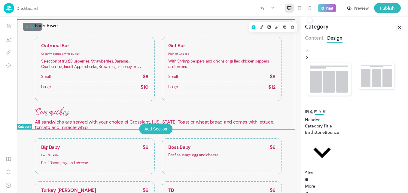
type input "**"
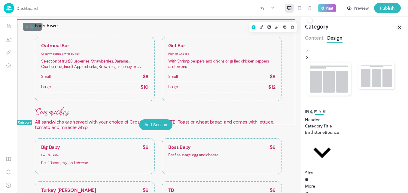
click at [339, 149] on div at bounding box center [339, 149] width 0 height 0
click at [0, 6] on div at bounding box center [0, 6] width 0 height 0
click at [404, 188] on div "**********" at bounding box center [354, 105] width 108 height 176
click at [339, 149] on div at bounding box center [339, 149] width 0 height 0
click at [3, 10] on icon at bounding box center [2, 10] width 2 height 0
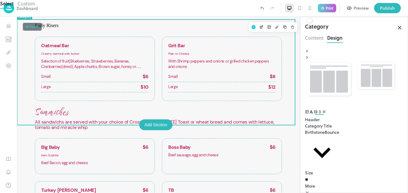
click at [56, 66] on div at bounding box center [204, 96] width 408 height 193
click at [68, 48] on span "Oatmeal Bar" at bounding box center [55, 45] width 28 height 5
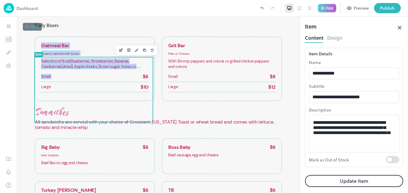
click at [22, 102] on div "Early Risers Oatmeal Bar Creamy oatmeal with butter Selection of fruit(Blueberr…" at bounding box center [158, 62] width 283 height 84
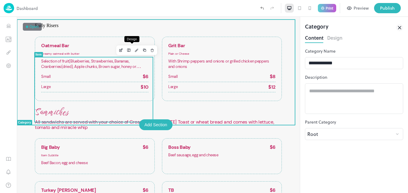
click at [135, 51] on icon "Design" at bounding box center [137, 50] width 4 height 4
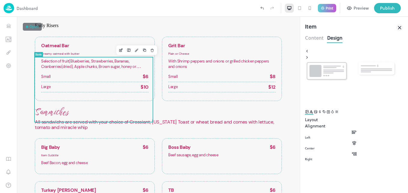
click at [313, 113] on icon "Font" at bounding box center [311, 111] width 3 height 3
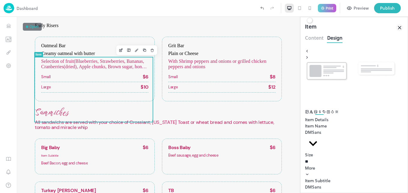
click at [321, 140] on div at bounding box center [321, 140] width 0 height 0
click at [0, 6] on div at bounding box center [0, 6] width 0 height 0
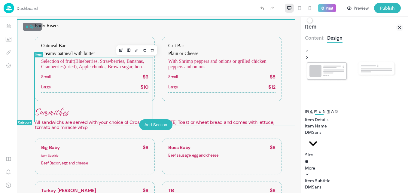
click at [321, 140] on div at bounding box center [321, 140] width 0 height 0
click at [3, 10] on icon at bounding box center [2, 10] width 2 height 0
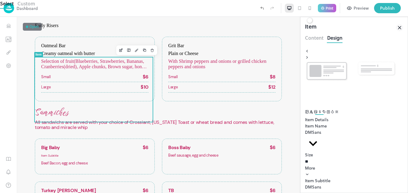
click at [324, 10] on div at bounding box center [204, 10] width 408 height 0
click at [102, 80] on div at bounding box center [204, 96] width 408 height 193
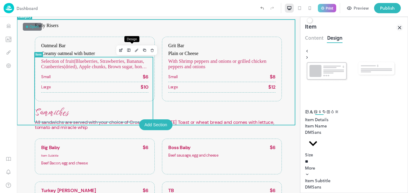
click at [135, 49] on icon "Design" at bounding box center [137, 50] width 4 height 4
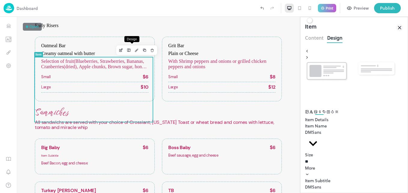
click at [135, 49] on icon "Design" at bounding box center [137, 50] width 4 height 4
click at [321, 193] on div at bounding box center [321, 195] width 0 height 0
click at [0, 6] on div at bounding box center [0, 6] width 0 height 0
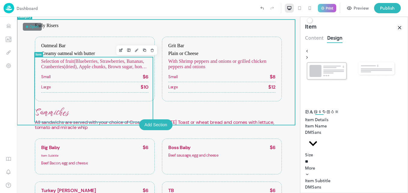
click at [116, 75] on span "Selection of fruit(Blueberries, Strawberries, Bananas, Cranberries(dried), Appl…" at bounding box center [93, 67] width 105 height 16
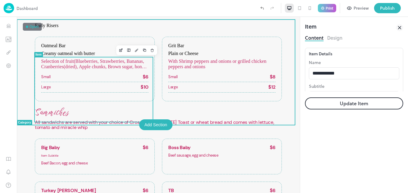
type input "*****"
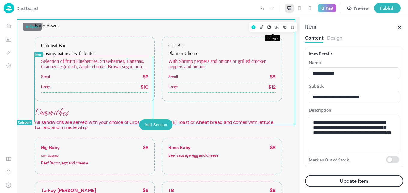
click at [274, 29] on button "Design" at bounding box center [277, 27] width 8 height 8
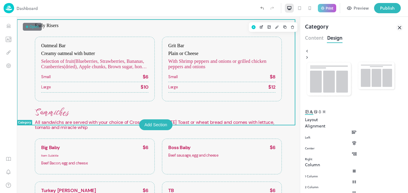
click at [314, 114] on icon "Font" at bounding box center [311, 112] width 5 height 4
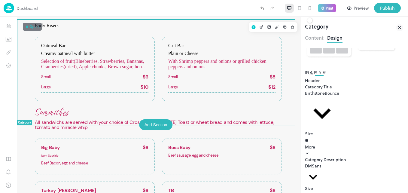
scroll to position [40, 0]
click at [321, 173] on div at bounding box center [321, 173] width 0 height 0
click at [0, 6] on div at bounding box center [0, 6] width 0 height 0
click at [321, 173] on div at bounding box center [321, 173] width 0 height 0
click at [0, 6] on div at bounding box center [0, 6] width 0 height 0
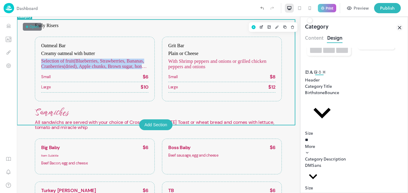
scroll to position [5, 0]
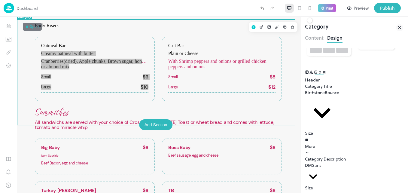
click at [382, 160] on body "**********" at bounding box center [204, 96] width 408 height 193
click at [401, 74] on div at bounding box center [204, 96] width 408 height 193
click at [321, 173] on div at bounding box center [321, 173] width 0 height 0
click at [0, 6] on div at bounding box center [0, 6] width 0 height 0
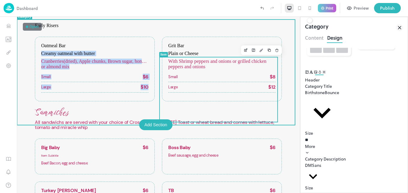
click at [170, 69] on span "With Shrimp peppers and onions or grilled chicken peppers and onions" at bounding box center [217, 64] width 98 height 11
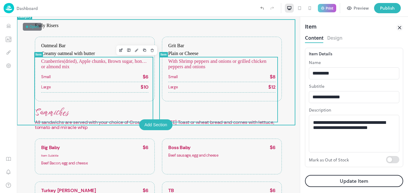
drag, startPoint x: 43, startPoint y: 81, endPoint x: 49, endPoint y: 92, distance: 12.4
click at [57, 95] on div "Oatmeal Bar Creamy oatmeal with butter Selection of fruit(Blueberries, Strawber…" at bounding box center [94, 69] width 107 height 52
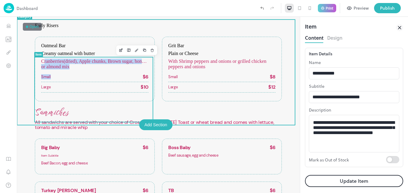
click at [82, 82] on div "Small $6" at bounding box center [94, 77] width 107 height 10
drag, startPoint x: 42, startPoint y: 81, endPoint x: 145, endPoint y: 108, distance: 106.1
click at [145, 95] on div "Oatmeal Bar Creamy oatmeal with butter Selection of fruit(Blueberries, Strawber…" at bounding box center [94, 69] width 107 height 52
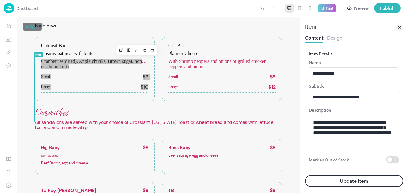
click at [332, 39] on button "Design" at bounding box center [334, 37] width 15 height 8
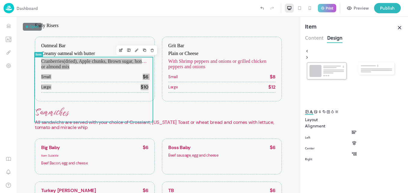
click at [314, 110] on icon "Font" at bounding box center [311, 112] width 5 height 4
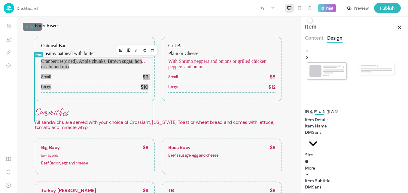
scroll to position [36, 0]
click at [321, 193] on div at bounding box center [321, 195] width 0 height 0
click at [0, 6] on div at bounding box center [0, 6] width 0 height 0
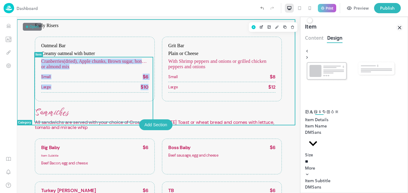
click at [227, 28] on p "Early Risers" at bounding box center [158, 25] width 247 height 5
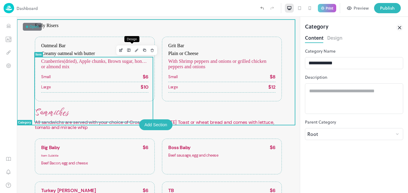
click at [135, 50] on icon "Design" at bounding box center [137, 50] width 4 height 4
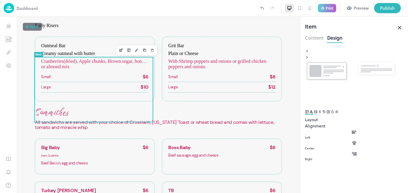
click at [314, 113] on icon "Font" at bounding box center [311, 112] width 5 height 4
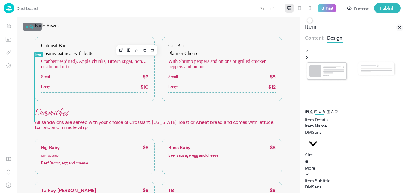
scroll to position [89, 0]
click at [0, 6] on div at bounding box center [0, 6] width 0 height 0
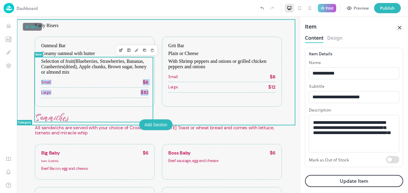
drag, startPoint x: 41, startPoint y: 99, endPoint x: 149, endPoint y: 110, distance: 108.2
click at [149, 107] on div "Oatmeal Bar Creamy oatmeal with butter Selection of fruit(Blueberries, Strawber…" at bounding box center [95, 72] width 120 height 70
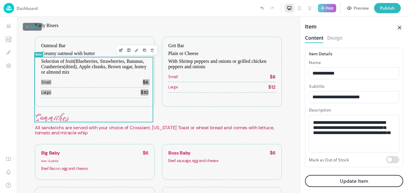
click at [335, 37] on button "Design" at bounding box center [334, 37] width 15 height 8
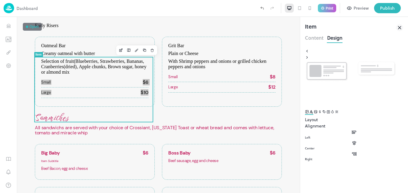
click at [314, 114] on icon "Font" at bounding box center [311, 112] width 5 height 4
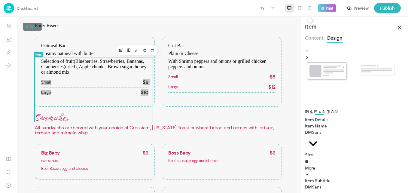
click at [0, 6] on div at bounding box center [0, 6] width 0 height 0
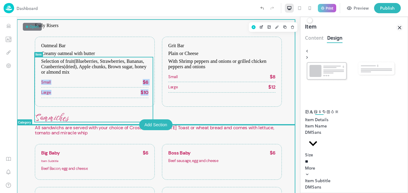
click at [281, 97] on div "Early Risers Oatmeal Bar Creamy oatmeal with butter Selection of fruit(Blueberr…" at bounding box center [158, 65] width 283 height 90
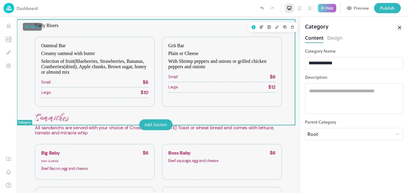
click at [175, 28] on p "Early Risers" at bounding box center [158, 25] width 247 height 5
click at [329, 164] on div "**********" at bounding box center [354, 120] width 98 height 145
click at [359, 8] on div "Preview" at bounding box center [361, 8] width 15 height 7
click at [63, 107] on div "Oatmeal Bar Creamy oatmeal with butter Selection of fruit(Blueberries, Strawber…" at bounding box center [95, 72] width 120 height 70
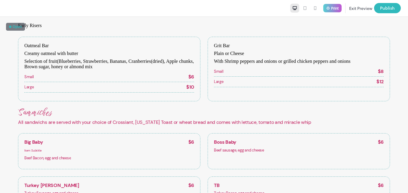
click at [353, 7] on button "Exit Preview" at bounding box center [360, 8] width 23 height 10
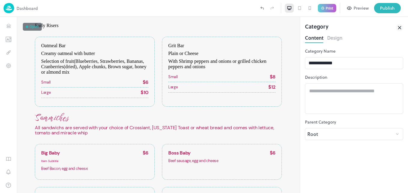
click at [23, 36] on div "Early Risers Oatmeal Bar Creamy oatmeal with butter Selection of fruit(Blueberr…" at bounding box center [158, 65] width 283 height 90
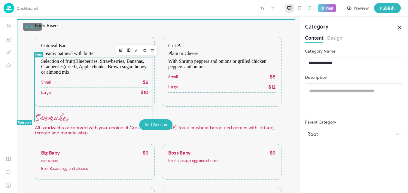
drag, startPoint x: 51, startPoint y: 67, endPoint x: 213, endPoint y: 35, distance: 164.8
click at [213, 28] on p "Early Risers" at bounding box center [158, 25] width 247 height 5
click at [46, 48] on span "Oatmeal Bar" at bounding box center [53, 45] width 24 height 5
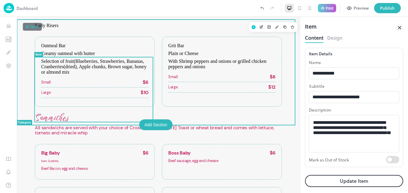
click at [175, 28] on p "Early Risers" at bounding box center [158, 25] width 247 height 5
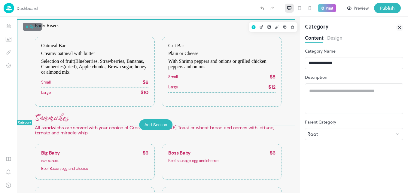
click at [399, 28] on icon at bounding box center [399, 27] width 7 height 7
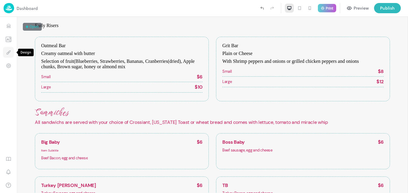
click at [10, 49] on button "Design" at bounding box center [8, 52] width 11 height 11
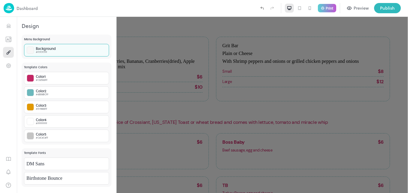
click at [81, 48] on div "Background #F7F7F7FF" at bounding box center [66, 50] width 85 height 13
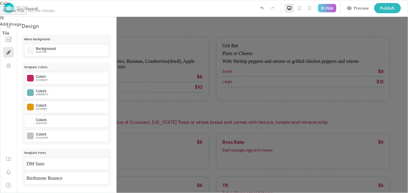
click at [99, 6] on div at bounding box center [204, 6] width 408 height 0
click at [0, 6] on div at bounding box center [0, 6] width 0 height 0
click at [49, 50] on div at bounding box center [204, 96] width 408 height 193
click at [49, 50] on div "Background" at bounding box center [46, 49] width 20 height 4
click at [98, 6] on div at bounding box center [204, 6] width 408 height 0
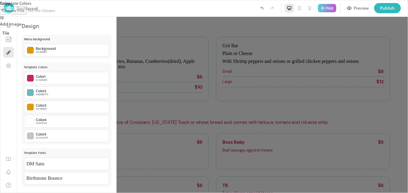
click at [4, 13] on div at bounding box center [2, 9] width 4 height 6
click at [103, 10] on div at bounding box center [204, 10] width 408 height 0
click at [130, 10] on div at bounding box center [204, 10] width 408 height 0
click at [104, 10] on div at bounding box center [204, 10] width 408 height 0
click at [8, 65] on div at bounding box center [204, 96] width 408 height 193
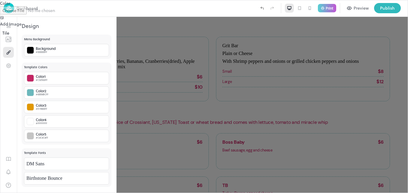
click at [8, 65] on div at bounding box center [204, 96] width 408 height 193
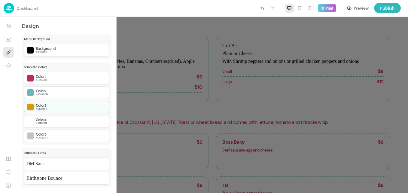
click at [34, 107] on div at bounding box center [30, 106] width 7 height 7
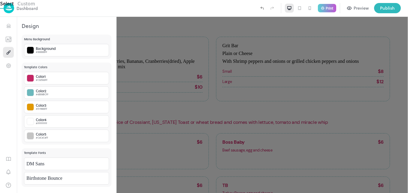
click at [51, 10] on div at bounding box center [204, 10] width 408 height 0
click at [201, 57] on div at bounding box center [204, 96] width 408 height 193
click at [213, 34] on div at bounding box center [204, 96] width 408 height 193
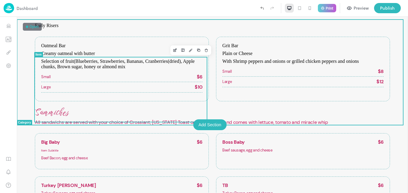
click at [143, 79] on div "Oatmeal Bar Creamy oatmeal with butter Selection of fruit(Blueberries, Strawber…" at bounding box center [121, 69] width 161 height 52
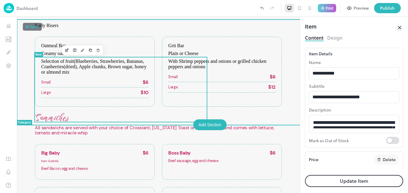
type input "*****"
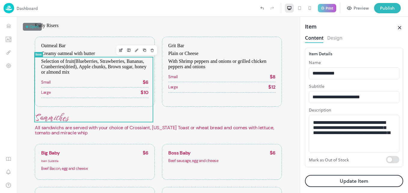
click at [331, 35] on button "Design" at bounding box center [334, 37] width 15 height 8
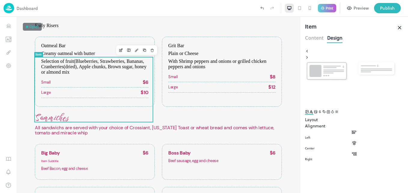
click at [313, 113] on icon "Font" at bounding box center [311, 111] width 3 height 3
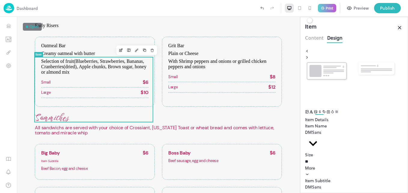
click at [321, 140] on div at bounding box center [321, 140] width 0 height 0
click at [0, 6] on div at bounding box center [0, 6] width 0 height 0
click at [381, 152] on body "**********" at bounding box center [204, 96] width 408 height 193
click at [69, 73] on div at bounding box center [204, 96] width 408 height 193
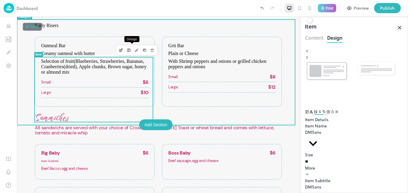
click at [135, 50] on icon "Design" at bounding box center [137, 50] width 4 height 4
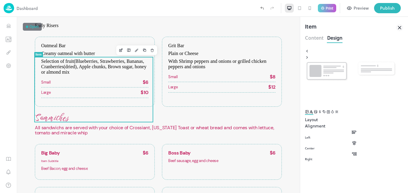
click at [314, 112] on icon "Font" at bounding box center [311, 112] width 5 height 4
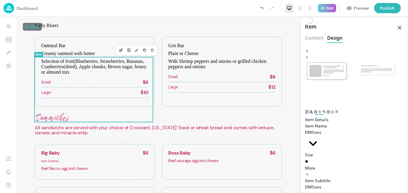
scroll to position [89, 0]
click at [321, 193] on div at bounding box center [321, 195] width 0 height 0
click at [0, 6] on div at bounding box center [0, 6] width 0 height 0
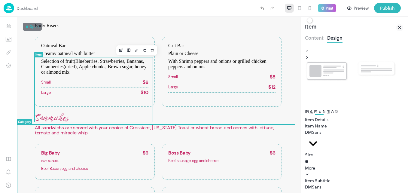
click at [48, 84] on span "Small" at bounding box center [46, 82] width 10 height 4
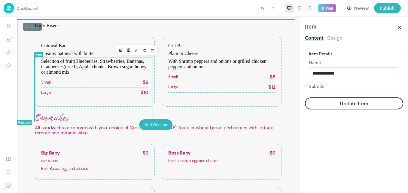
type input "*****"
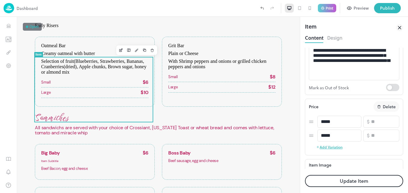
scroll to position [84, 0]
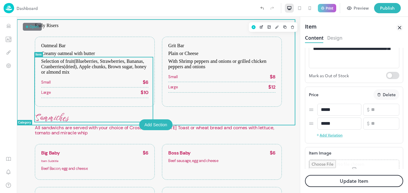
click at [83, 28] on p "Early Risers" at bounding box center [158, 25] width 247 height 5
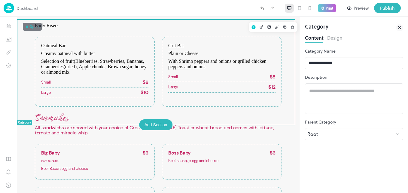
click at [83, 28] on p "Early Risers" at bounding box center [158, 25] width 247 height 5
drag, startPoint x: 40, startPoint y: 31, endPoint x: 137, endPoint y: 38, distance: 97.0
click at [137, 28] on p "Early Risers" at bounding box center [158, 25] width 247 height 5
click at [334, 38] on button "Design" at bounding box center [334, 37] width 15 height 8
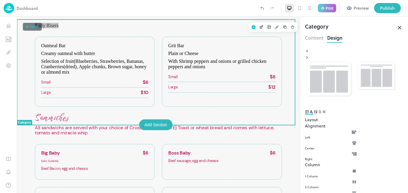
click at [314, 109] on span "Font" at bounding box center [311, 111] width 5 height 6
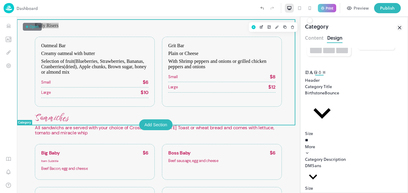
scroll to position [40, 0]
click at [316, 143] on p "More" at bounding box center [354, 146] width 98 height 6
click at [376, 117] on body "**********" at bounding box center [204, 96] width 408 height 193
click at [401, 80] on div at bounding box center [204, 96] width 408 height 193
type input "****"
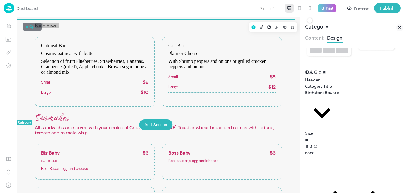
type input "****"
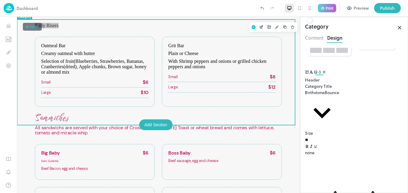
type input "****"
type input "***"
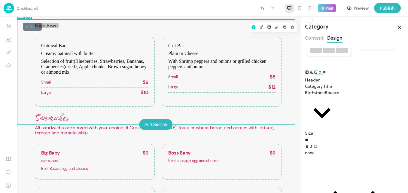
type input "***"
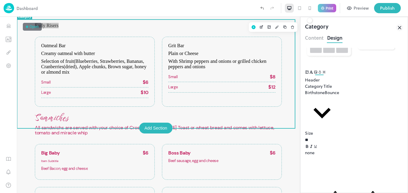
type input "****"
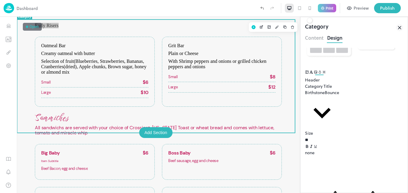
type input "****"
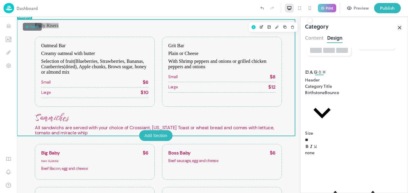
type input "****"
type input "***"
type input "****"
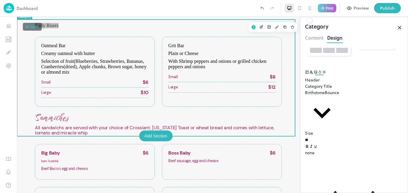
type input "****"
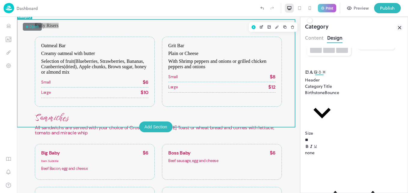
type input "****"
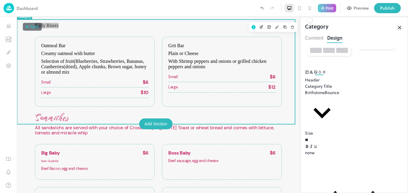
drag, startPoint x: 324, startPoint y: 157, endPoint x: 319, endPoint y: 160, distance: 5.9
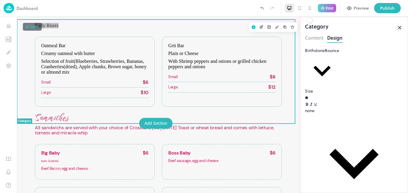
scroll to position [82, 0]
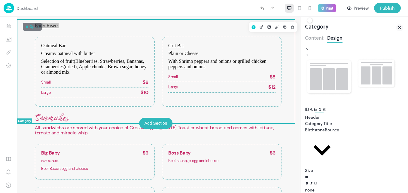
scroll to position [0, 0]
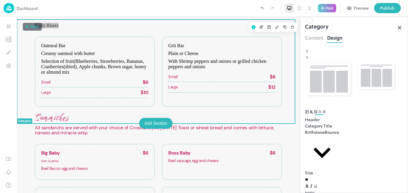
click at [317, 113] on icon "Image" at bounding box center [315, 111] width 3 height 3
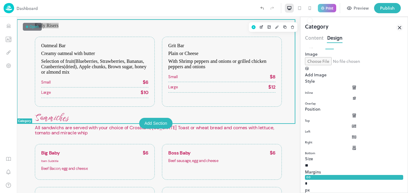
scroll to position [85, 0]
click at [276, 26] on icon "Design" at bounding box center [277, 27] width 2 height 2
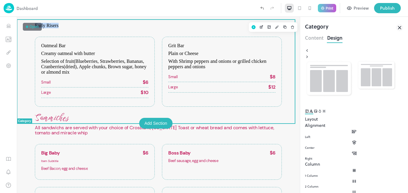
scroll to position [0, 0]
click at [314, 114] on icon "Font" at bounding box center [311, 112] width 5 height 4
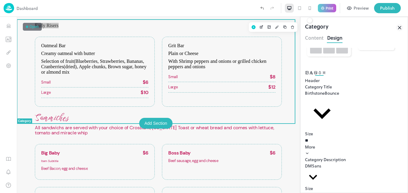
scroll to position [40, 0]
click at [275, 27] on icon "Design" at bounding box center [277, 27] width 4 height 4
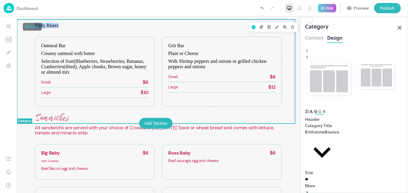
scroll to position [0, 0]
click at [273, 29] on button "Design" at bounding box center [277, 27] width 8 height 8
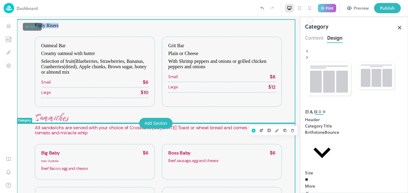
click at [61, 123] on p "Sammiches" at bounding box center [158, 118] width 247 height 10
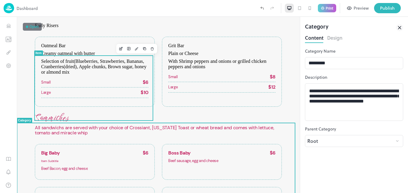
click at [75, 28] on p "Early Risers" at bounding box center [158, 25] width 247 height 5
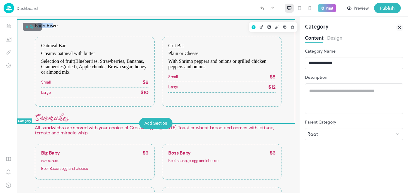
drag, startPoint x: 42, startPoint y: 35, endPoint x: 117, endPoint y: 50, distance: 76.0
click at [117, 37] on div "Early Risers" at bounding box center [158, 30] width 247 height 14
drag, startPoint x: 126, startPoint y: 49, endPoint x: 185, endPoint y: 40, distance: 58.9
click at [185, 28] on p "Early Risers" at bounding box center [158, 25] width 247 height 5
drag, startPoint x: 140, startPoint y: 37, endPoint x: 38, endPoint y: 37, distance: 102.5
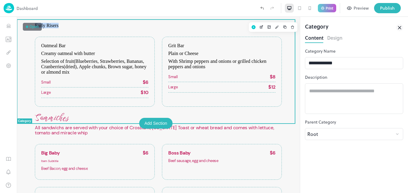
click at [38, 28] on p "Early Risers" at bounding box center [158, 25] width 247 height 5
click at [334, 38] on button "Design" at bounding box center [334, 37] width 15 height 8
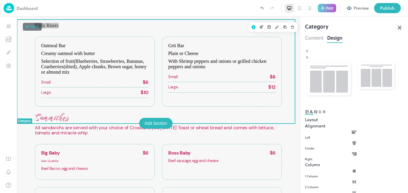
click at [314, 111] on icon "Font" at bounding box center [311, 112] width 5 height 4
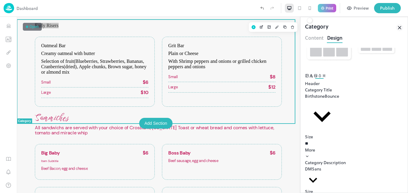
scroll to position [40, 0]
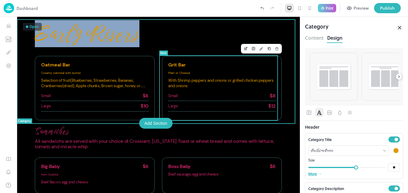
click at [173, 96] on span "Small" at bounding box center [173, 96] width 10 height 4
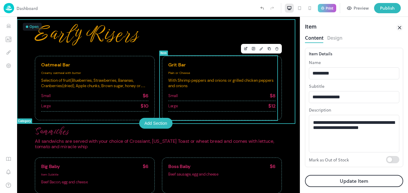
click at [173, 96] on span "Small" at bounding box center [173, 96] width 10 height 4
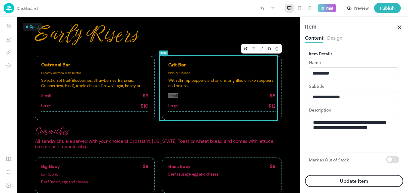
click at [334, 40] on button "Design" at bounding box center [334, 37] width 15 height 8
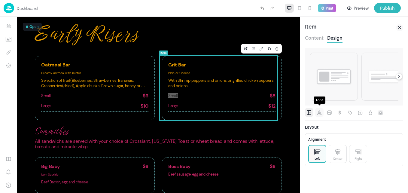
click at [318, 114] on icon "Font" at bounding box center [319, 113] width 6 height 6
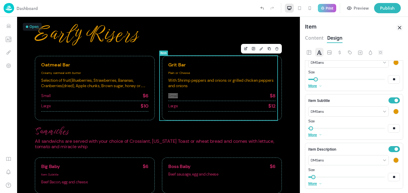
scroll to position [89, 0]
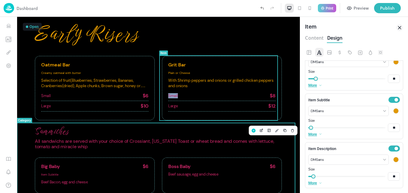
click at [200, 140] on p "All sandwichs are served with your choice of Crossiant, [US_STATE] Toast or whe…" at bounding box center [158, 144] width 247 height 11
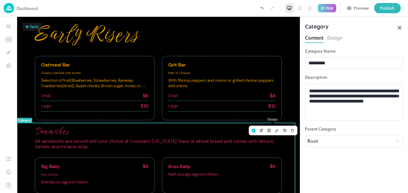
click at [273, 128] on button "Design" at bounding box center [277, 131] width 8 height 8
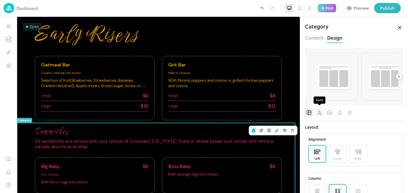
click at [321, 114] on icon "Font" at bounding box center [319, 112] width 5 height 5
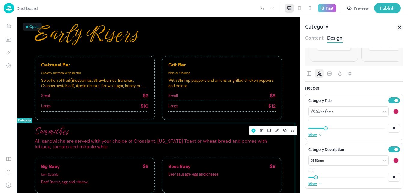
scroll to position [40, 0]
click at [393, 110] on div at bounding box center [395, 110] width 5 height 5
click at [369, 130] on div at bounding box center [368, 130] width 7 height 7
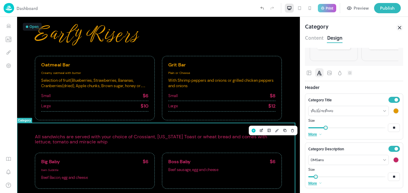
click at [393, 161] on div at bounding box center [395, 159] width 5 height 5
click at [370, 181] on div at bounding box center [368, 179] width 7 height 7
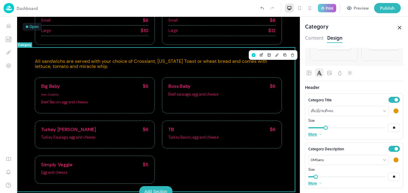
scroll to position [84, 0]
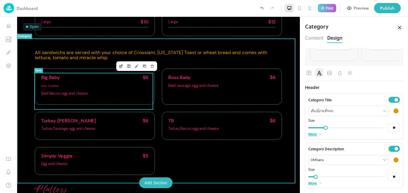
click at [100, 90] on div "Big Baby $6 Item Subtitle Beef Bacon, egg and cheese" at bounding box center [94, 86] width 107 height 23
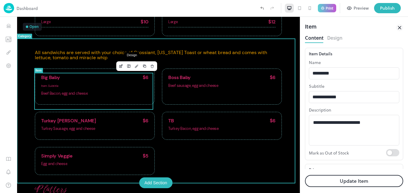
click at [135, 67] on icon "Design" at bounding box center [137, 66] width 4 height 4
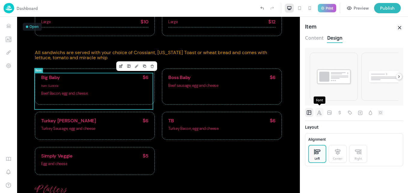
click at [317, 111] on icon "Font" at bounding box center [319, 113] width 6 height 6
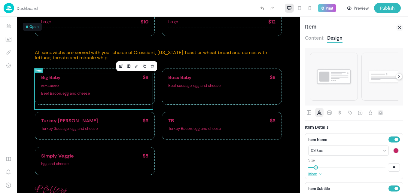
click at [393, 150] on div at bounding box center [395, 150] width 5 height 5
click at [368, 171] on div at bounding box center [368, 169] width 7 height 7
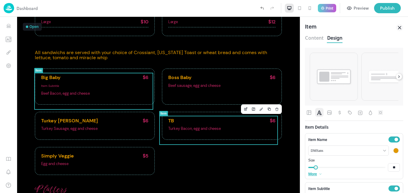
click at [215, 88] on span "Beef sausage, egg and cheese" at bounding box center [194, 85] width 52 height 5
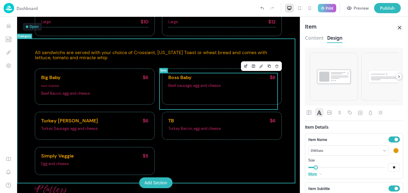
click at [215, 88] on span "Beef sausage, egg and cheese" at bounding box center [194, 85] width 52 height 5
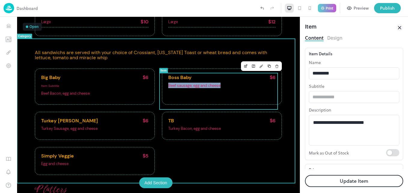
click at [215, 88] on span "Beef sausage, egg and cheese" at bounding box center [194, 85] width 52 height 5
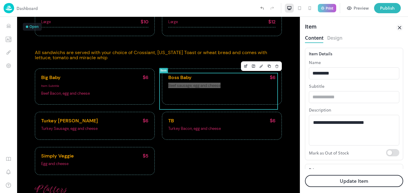
click at [338, 38] on button "Design" at bounding box center [334, 37] width 15 height 8
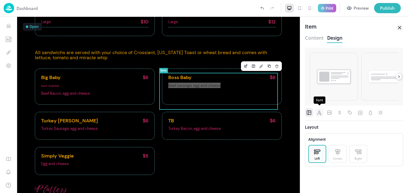
click at [320, 112] on icon "Font" at bounding box center [319, 112] width 5 height 5
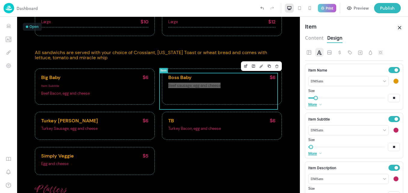
scroll to position [76, 0]
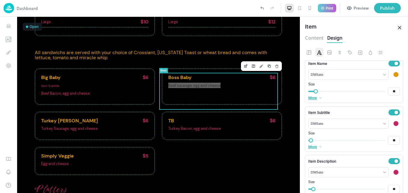
click at [392, 127] on div at bounding box center [395, 123] width 7 height 7
click at [369, 142] on div at bounding box center [368, 142] width 7 height 7
click at [393, 172] on div at bounding box center [395, 171] width 5 height 5
click at [369, 178] on div at bounding box center [368, 180] width 7 height 7
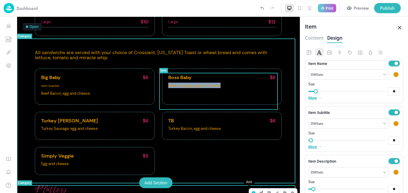
click at [252, 191] on rect "Add" at bounding box center [254, 193] width 4 height 4
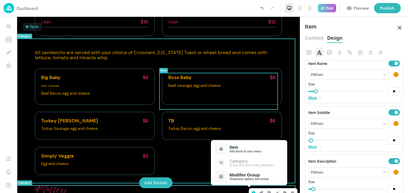
click at [191, 159] on div at bounding box center [158, 105] width 283 height 176
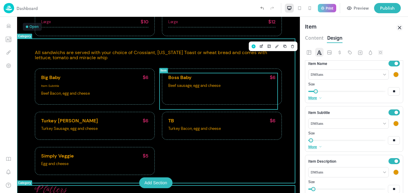
scroll to position [88, 0]
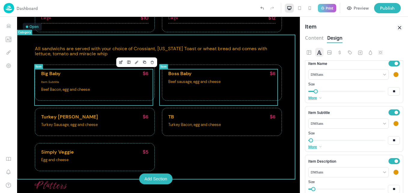
click at [145, 76] on span "$6" at bounding box center [146, 73] width 6 height 5
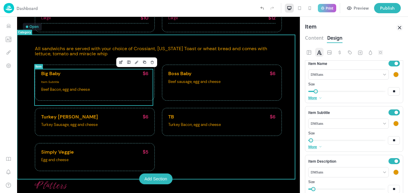
click at [145, 76] on span "$6" at bounding box center [146, 73] width 6 height 5
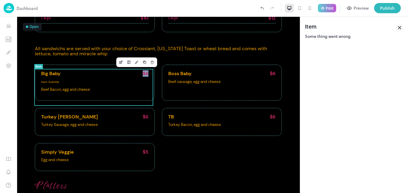
drag, startPoint x: 145, startPoint y: 78, endPoint x: 130, endPoint y: 63, distance: 21.5
click at [135, 63] on icon "Design" at bounding box center [137, 62] width 4 height 4
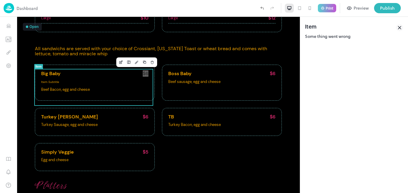
click at [399, 25] on icon at bounding box center [399, 27] width 7 height 7
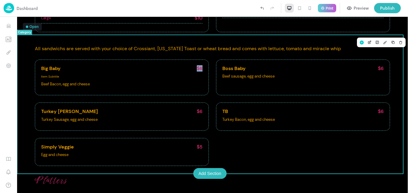
click at [342, 160] on div "Big Baby $6 Item Subtitle Beef Bacon, egg and cheese Boss Baby $6 Beef sausage,…" at bounding box center [212, 112] width 355 height 106
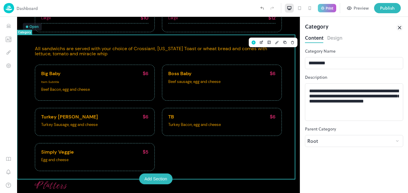
drag, startPoint x: 407, startPoint y: 188, endPoint x: 318, endPoint y: 154, distance: 95.4
click at [318, 154] on div "**********" at bounding box center [354, 105] width 108 height 176
click at [400, 28] on icon at bounding box center [399, 27] width 3 height 3
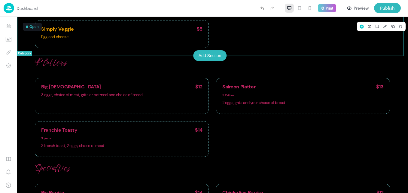
scroll to position [208, 0]
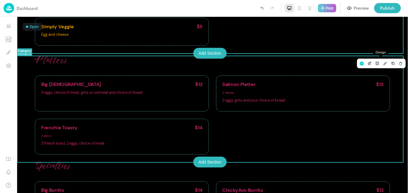
click at [383, 63] on icon "Design" at bounding box center [385, 63] width 4 height 4
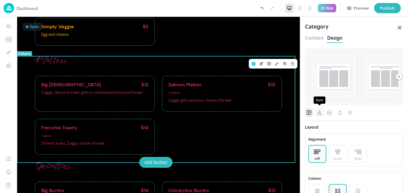
click at [319, 114] on icon "Font" at bounding box center [319, 113] width 6 height 6
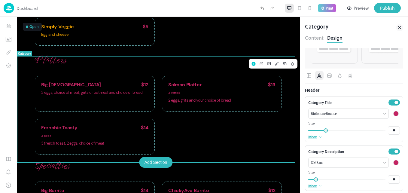
scroll to position [40, 0]
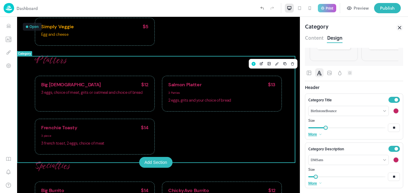
click at [393, 112] on div at bounding box center [395, 110] width 5 height 5
click at [369, 130] on div at bounding box center [368, 130] width 7 height 7
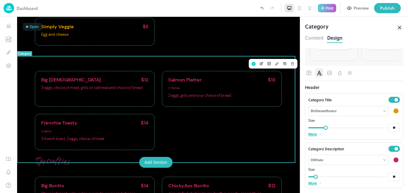
click at [393, 161] on div at bounding box center [395, 159] width 5 height 5
click at [367, 179] on div at bounding box center [368, 179] width 7 height 7
drag, startPoint x: 400, startPoint y: 188, endPoint x: 235, endPoint y: 99, distance: 187.7
click at [399, 28] on icon at bounding box center [399, 27] width 3 height 3
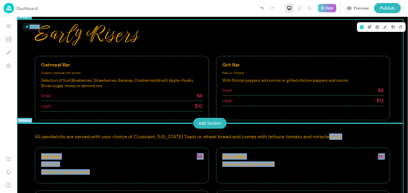
click at [348, 35] on p "Early Risers" at bounding box center [212, 34] width 355 height 22
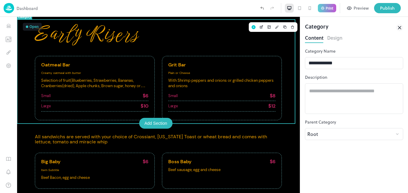
click at [400, 28] on icon at bounding box center [399, 27] width 7 height 7
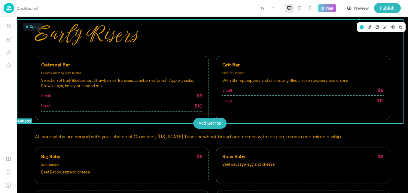
drag, startPoint x: 63, startPoint y: 34, endPoint x: 114, endPoint y: 97, distance: 81.2
click at [104, 104] on div "Early Risers Oatmeal Bar Creamy oatmeal with butter Selection of fruit(Blueberr…" at bounding box center [212, 71] width 355 height 97
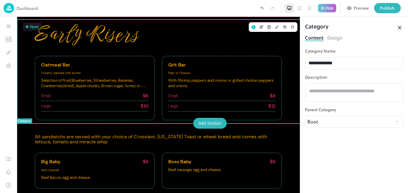
drag, startPoint x: 114, startPoint y: 97, endPoint x: 188, endPoint y: 40, distance: 93.5
click at [188, 40] on p "Early Risers" at bounding box center [158, 34] width 247 height 22
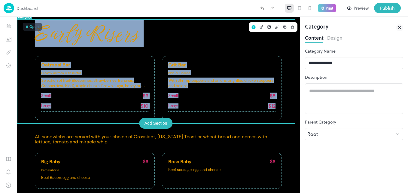
drag, startPoint x: 36, startPoint y: 35, endPoint x: 282, endPoint y: 122, distance: 261.3
click at [282, 122] on div "Early Risers Oatmeal Bar Creamy oatmeal with butter Selection of fruit(Blueberr…" at bounding box center [158, 71] width 283 height 103
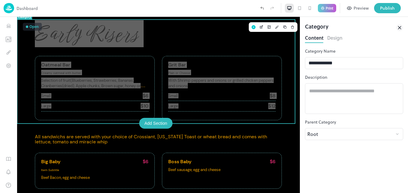
click at [399, 28] on icon at bounding box center [399, 27] width 3 height 3
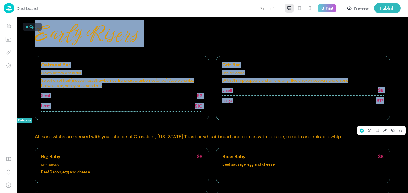
click at [348, 139] on p "All sandwichs are served with your choice of Crossiant, [US_STATE] Toast or whe…" at bounding box center [212, 136] width 355 height 5
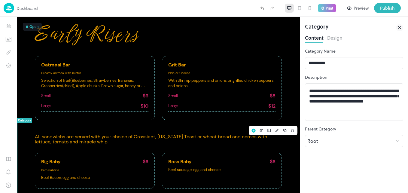
click at [398, 26] on icon at bounding box center [399, 27] width 7 height 7
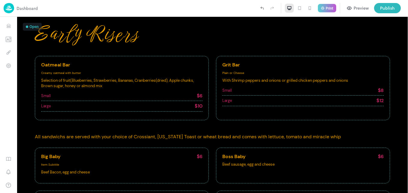
click at [343, 168] on div "Boss Baby $6 Beef sausage, egg and cheese" at bounding box center [302, 161] width 161 height 15
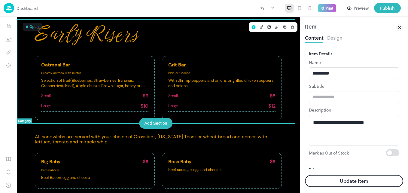
drag, startPoint x: 57, startPoint y: 35, endPoint x: 104, endPoint y: 93, distance: 74.6
click at [104, 93] on div "Early Risers Oatmeal Bar Creamy oatmeal with butter Selection of fruit(Blueberr…" at bounding box center [158, 71] width 247 height 97
click at [171, 41] on p "Early Risers" at bounding box center [158, 34] width 247 height 22
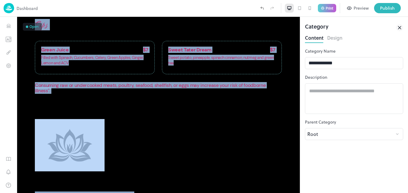
scroll to position [759, 0]
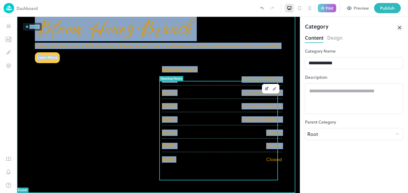
drag, startPoint x: 37, startPoint y: 36, endPoint x: 288, endPoint y: 173, distance: 286.2
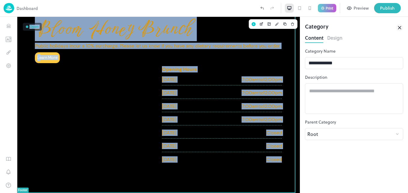
copy div "Early Risers Oatmeal Bar Creamy oatmeal with butter Selection of fruit(Blueberr…"
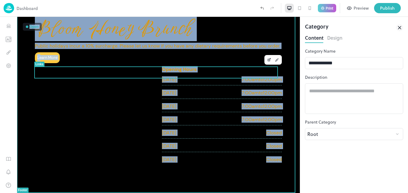
click at [99, 63] on div "Learn More" at bounding box center [158, 57] width 247 height 11
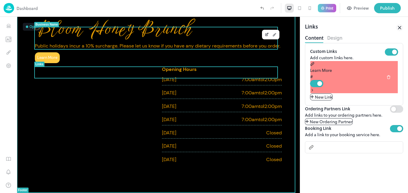
click at [175, 34] on span "Bloom Honey Brunch" at bounding box center [114, 29] width 158 height 22
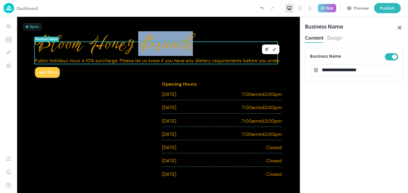
click at [146, 35] on span "Bloom Honey Brunch" at bounding box center [114, 44] width 158 height 22
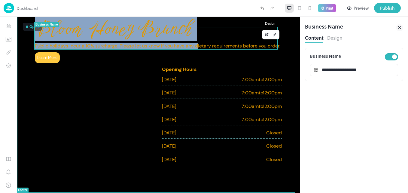
click at [273, 35] on icon "Design" at bounding box center [275, 34] width 4 height 4
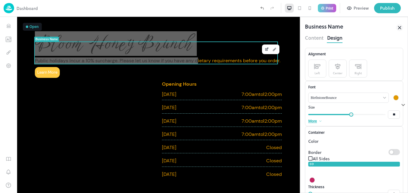
click at [319, 123] on icon at bounding box center [321, 121] width 4 height 4
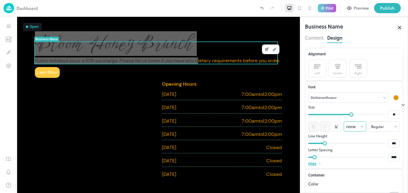
click at [361, 130] on body "**********" at bounding box center [204, 96] width 408 height 193
click at [392, 130] on div at bounding box center [204, 96] width 408 height 193
click at [392, 130] on body "**********" at bounding box center [204, 96] width 408 height 193
click at [401, 190] on div at bounding box center [204, 96] width 408 height 193
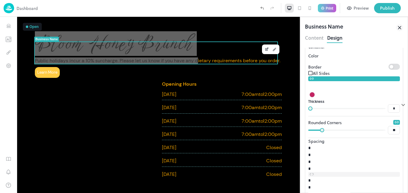
scroll to position [132, 0]
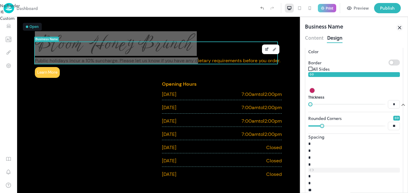
click at [379, 96] on body "**********" at bounding box center [204, 96] width 408 height 193
click at [323, 21] on div "Custom" at bounding box center [204, 18] width 408 height 6
type input "******"
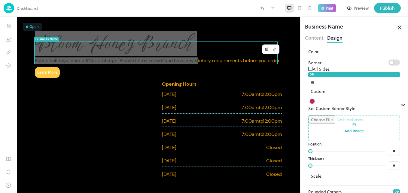
type input "**"
click at [333, 169] on span at bounding box center [346, 165] width 73 height 9
type input "**"
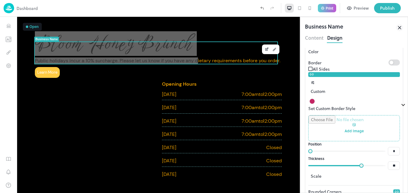
click at [358, 168] on span at bounding box center [346, 165] width 73 height 9
click at [366, 169] on span at bounding box center [346, 165] width 73 height 9
type input "**"
click at [315, 99] on div at bounding box center [312, 101] width 5 height 5
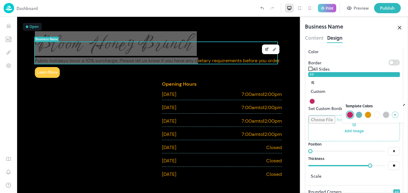
click at [393, 115] on div at bounding box center [395, 114] width 7 height 7
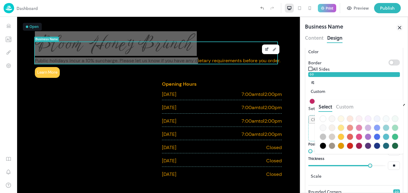
click at [322, 145] on div at bounding box center [323, 145] width 7 height 7
click at [284, 62] on div at bounding box center [204, 96] width 408 height 193
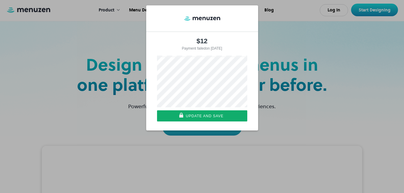
click at [86, 113] on div "$12 Payment failed on 09/21/2025 Or pay with card Update and save" at bounding box center [202, 67] width 404 height 143
click at [368, 120] on div "$12 Payment failed on 09/21/2025 Or pay with card Update and save" at bounding box center [202, 67] width 404 height 143
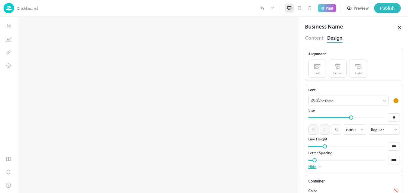
click at [399, 28] on icon at bounding box center [399, 27] width 7 height 7
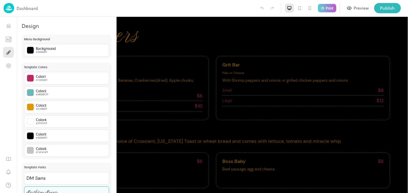
scroll to position [8, 0]
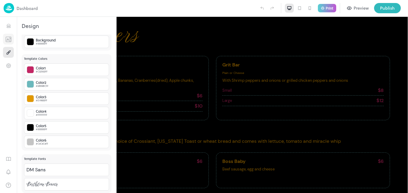
click at [10, 39] on icon "Templates" at bounding box center [10, 39] width 0 height 5
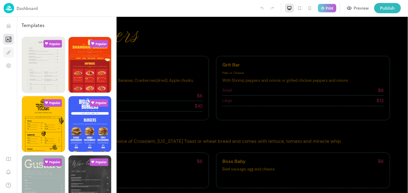
click at [10, 54] on icon "Design" at bounding box center [9, 53] width 6 height 6
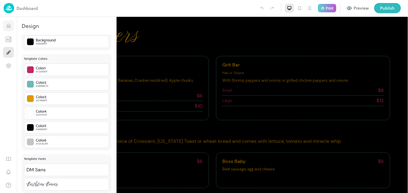
click at [8, 26] on icon "Items" at bounding box center [9, 25] width 4 height 2
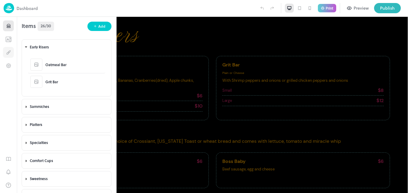
click at [7, 54] on icon "Design" at bounding box center [9, 53] width 6 height 6
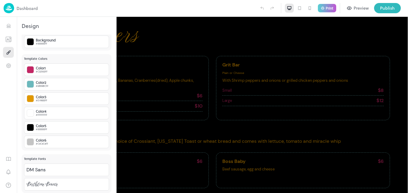
click at [165, 38] on div at bounding box center [204, 96] width 408 height 193
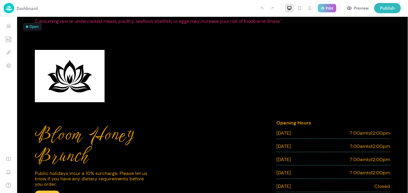
scroll to position [646, 0]
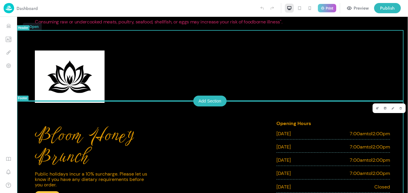
click at [399, 107] on icon "Delete" at bounding box center [400, 108] width 3 height 3
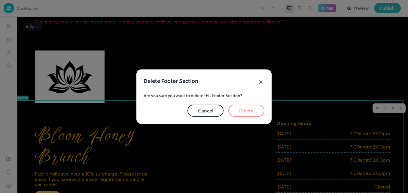
click at [242, 111] on button "Delete" at bounding box center [246, 111] width 36 height 12
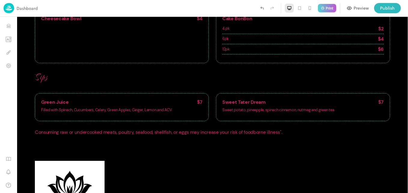
scroll to position [554, 0]
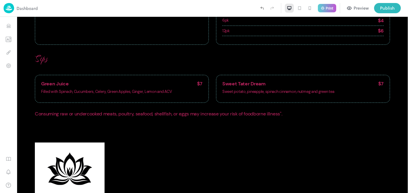
click at [272, 6] on icon "Redo (Ctrl + Y)" at bounding box center [272, 7] width 5 height 5
click at [262, 6] on icon "Undo (Ctrl + Z)" at bounding box center [261, 7] width 5 height 5
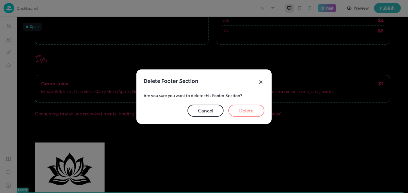
click at [207, 115] on button "Cancel" at bounding box center [206, 111] width 36 height 12
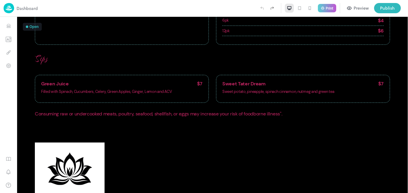
click at [273, 7] on icon "Redo (Ctrl + Y)" at bounding box center [273, 8] width 1 height 2
click at [35, 148] on img at bounding box center [70, 168] width 70 height 52
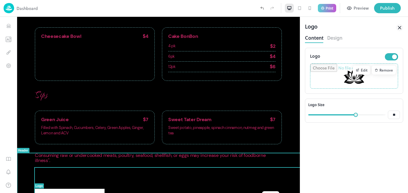
scroll to position [575, 0]
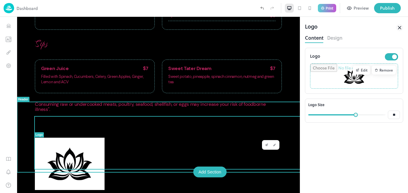
click at [399, 28] on icon at bounding box center [399, 27] width 3 height 3
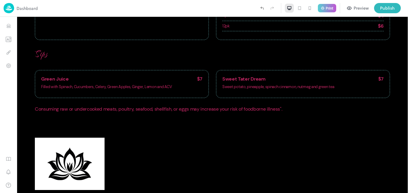
scroll to position [554, 0]
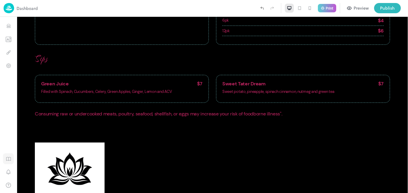
click at [8, 157] on icon "Guides" at bounding box center [9, 159] width 6 height 6
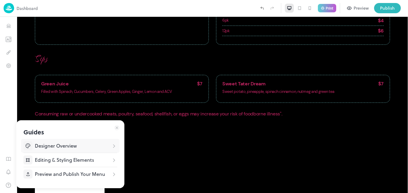
click at [114, 146] on icon at bounding box center [114, 146] width 6 height 6
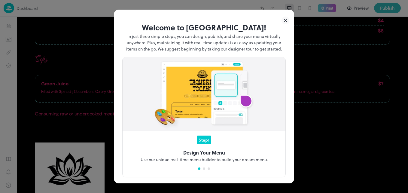
click at [284, 20] on icon at bounding box center [285, 20] width 3 height 3
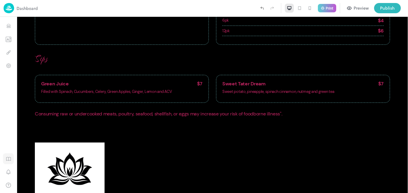
click at [9, 157] on icon "Guides" at bounding box center [9, 159] width 6 height 6
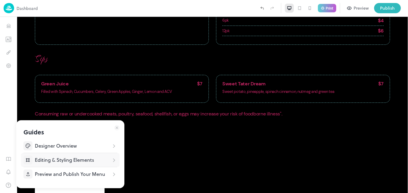
click at [112, 160] on icon at bounding box center [114, 160] width 6 height 6
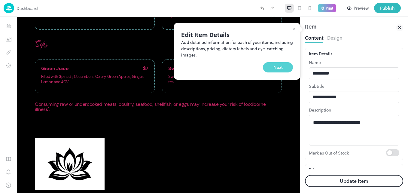
click at [277, 68] on button "Next" at bounding box center [278, 67] width 30 height 10
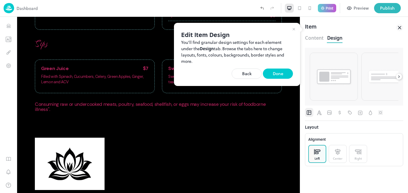
click at [399, 76] on div at bounding box center [204, 96] width 408 height 193
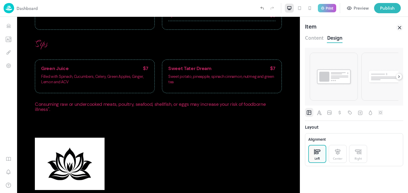
click at [399, 76] on icon at bounding box center [398, 77] width 1 height 2
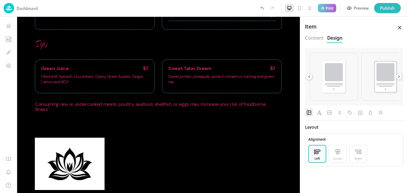
click at [398, 26] on icon at bounding box center [399, 27] width 7 height 7
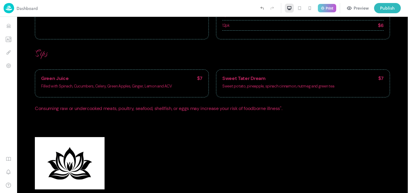
scroll to position [554, 0]
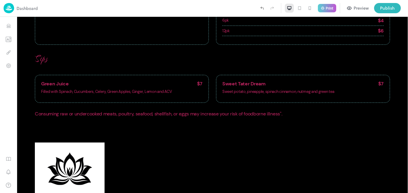
click at [354, 10] on div "Preview" at bounding box center [361, 8] width 15 height 7
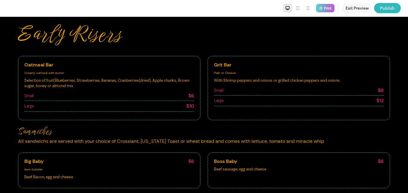
click at [396, 147] on div "Sammiches All sandwichs are served with your choice of Crossiant, [US_STATE] To…" at bounding box center [204, 192] width 408 height 139
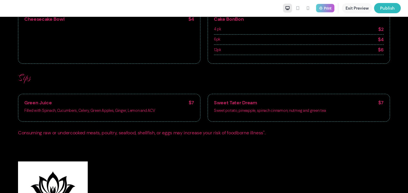
scroll to position [554, 0]
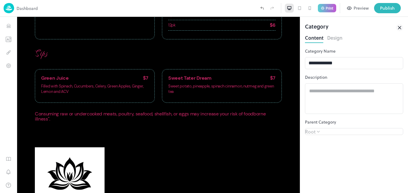
scroll to position [575, 0]
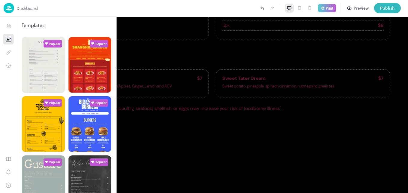
scroll to position [554, 0]
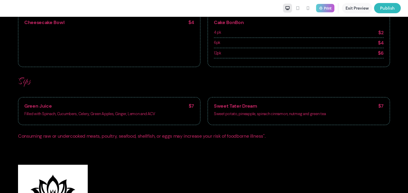
scroll to position [554, 0]
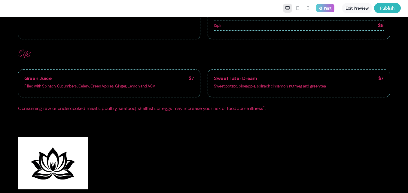
click at [40, 162] on img at bounding box center [53, 163] width 70 height 52
click at [23, 162] on img at bounding box center [53, 163] width 70 height 52
click at [57, 166] on img at bounding box center [53, 163] width 70 height 52
click at [52, 163] on img at bounding box center [53, 163] width 70 height 52
click at [74, 165] on img at bounding box center [53, 163] width 70 height 52
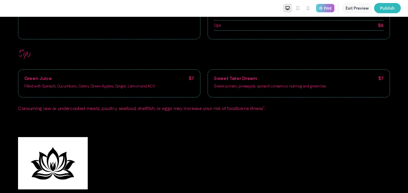
click at [67, 147] on img at bounding box center [53, 163] width 70 height 52
click at [11, 138] on div at bounding box center [204, 158] width 408 height 70
click at [28, 155] on img at bounding box center [53, 163] width 70 height 52
click at [32, 159] on img at bounding box center [53, 163] width 70 height 52
click at [39, 157] on img at bounding box center [53, 163] width 70 height 52
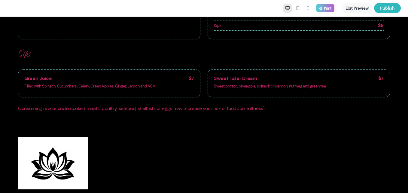
click at [46, 159] on img at bounding box center [53, 163] width 70 height 52
click at [130, 171] on div at bounding box center [204, 163] width 372 height 52
click at [57, 157] on img at bounding box center [53, 163] width 70 height 52
click at [119, 161] on div at bounding box center [204, 163] width 372 height 52
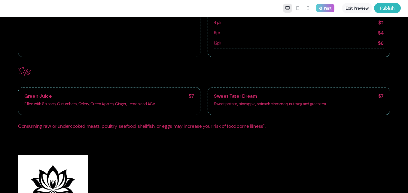
scroll to position [529, 0]
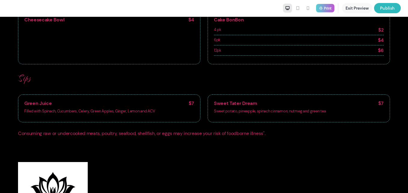
click at [21, 182] on img at bounding box center [53, 188] width 70 height 52
click at [23, 175] on img at bounding box center [53, 188] width 70 height 52
click at [19, 107] on div "Green Juice $7 Filled with Spinach, Cucumbers, Celery, Green Apples, Ginger, Le…" at bounding box center [109, 108] width 182 height 28
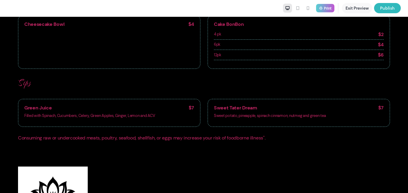
scroll to position [554, 0]
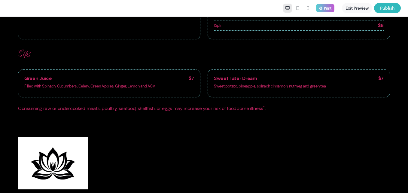
click at [353, 8] on button "Exit Preview" at bounding box center [357, 8] width 30 height 10
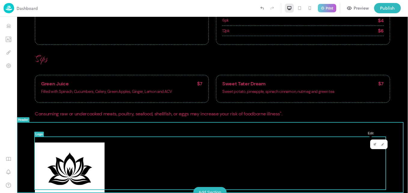
click at [374, 144] on icon "Edit" at bounding box center [375, 144] width 3 height 3
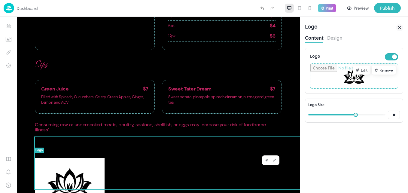
scroll to position [565, 0]
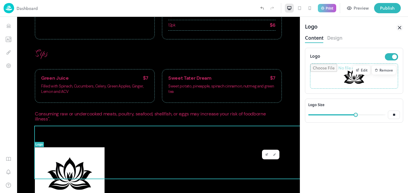
click at [384, 71] on div "Remove" at bounding box center [384, 70] width 24 height 9
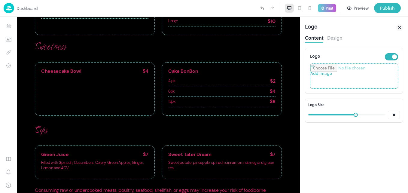
scroll to position [523, 0]
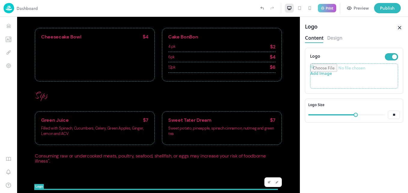
click at [334, 38] on button "Design" at bounding box center [334, 37] width 15 height 8
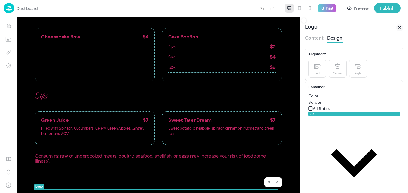
click at [398, 27] on icon at bounding box center [399, 27] width 7 height 7
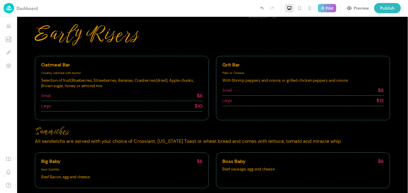
click at [263, 9] on icon "Undo (Ctrl + Z)" at bounding box center [261, 7] width 5 height 5
click at [262, 7] on icon "Undo (Ctrl + Z)" at bounding box center [261, 7] width 5 height 5
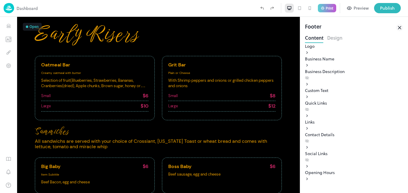
scroll to position [23, 0]
click at [242, 12] on div at bounding box center [147, 8] width 219 height 10
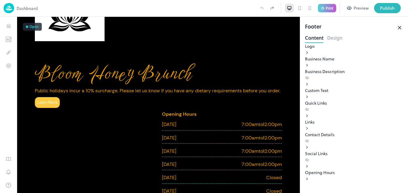
scroll to position [720, 0]
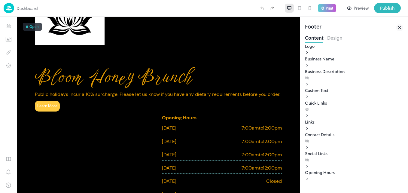
click at [400, 28] on icon at bounding box center [399, 27] width 3 height 3
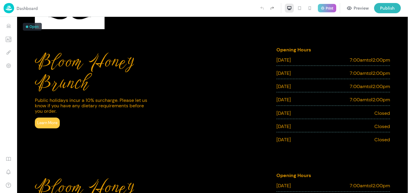
scroll to position [699, 0]
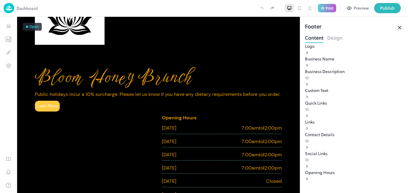
click at [399, 28] on icon at bounding box center [399, 27] width 7 height 7
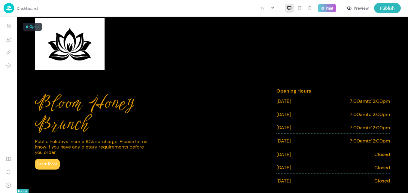
scroll to position [674, 0]
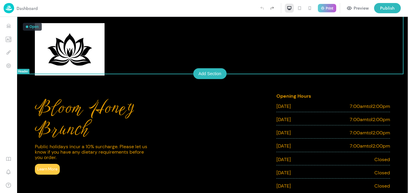
click at [24, 79] on div "Bloom Honey Brunch Public holidays incur a 10% surcharge. Please let us know if…" at bounding box center [212, 142] width 391 height 126
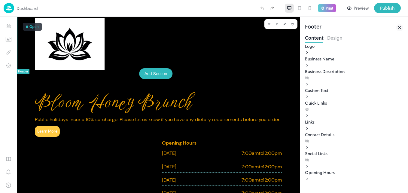
click at [34, 61] on div at bounding box center [158, 43] width 254 height 59
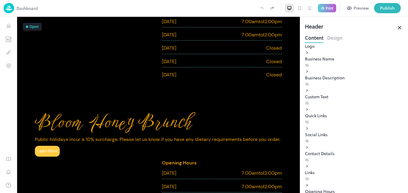
scroll to position [855, 0]
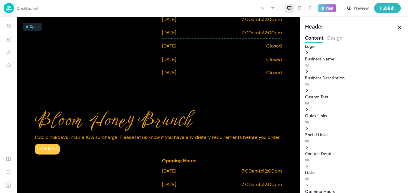
click at [92, 140] on span "Public holidays incur a 10% surcharge. Please let us know if you have any dieta…" at bounding box center [158, 137] width 246 height 6
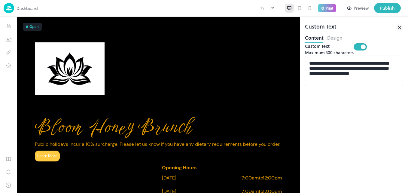
scroll to position [660, 0]
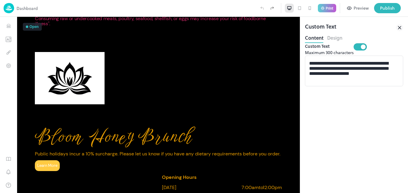
click at [35, 137] on span "Bloom Honey Brunch" at bounding box center [114, 137] width 158 height 22
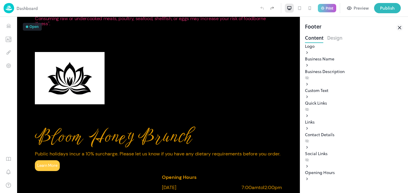
click at [90, 171] on div "Learn More" at bounding box center [158, 165] width 247 height 11
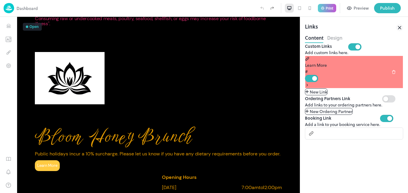
click at [26, 80] on div at bounding box center [158, 73] width 283 height 70
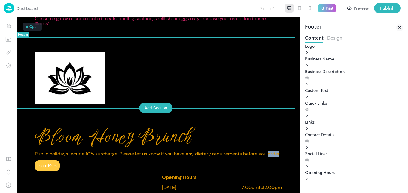
click at [104, 171] on div "Learn More" at bounding box center [158, 165] width 247 height 11
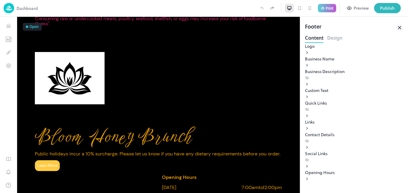
click at [358, 6] on div "Preview" at bounding box center [361, 8] width 15 height 7
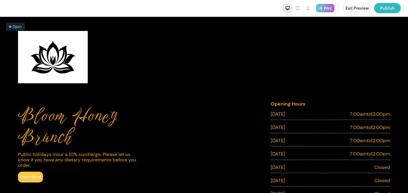
scroll to position [644, 0]
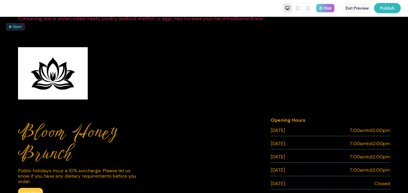
click at [16, 28] on div "Open" at bounding box center [17, 27] width 9 height 4
click at [10, 27] on div at bounding box center [10, 27] width 2 height 2
click at [20, 28] on div "Open" at bounding box center [17, 27] width 9 height 4
click at [128, 105] on div "Bloom Honey Brunch Public holidays incur a 10% surcharge. Please let us know if…" at bounding box center [204, 166] width 408 height 126
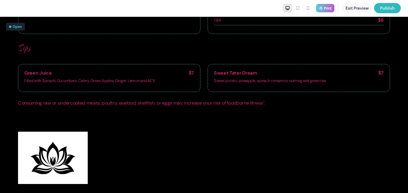
scroll to position [559, 0]
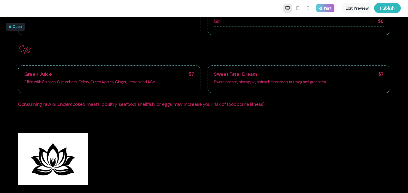
click at [355, 8] on button "Exit Preview" at bounding box center [357, 8] width 30 height 10
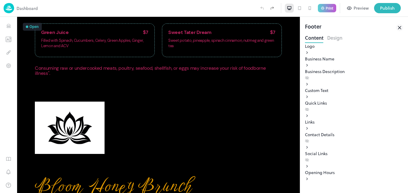
scroll to position [613, 0]
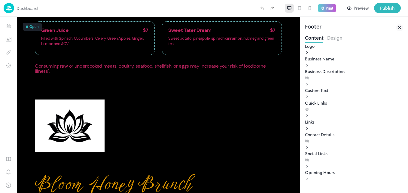
click at [56, 136] on img at bounding box center [70, 125] width 70 height 52
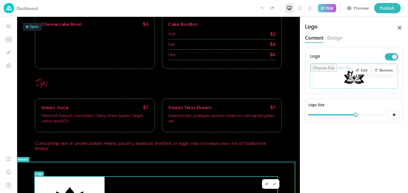
scroll to position [534, 0]
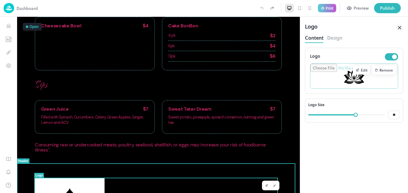
click at [26, 108] on div "Sips Green Juice $7 Filled with Spinach, Cucumbers, Celery, Green Apples, Ginge…" at bounding box center [158, 106] width 283 height 60
